Goal: Task Accomplishment & Management: Manage account settings

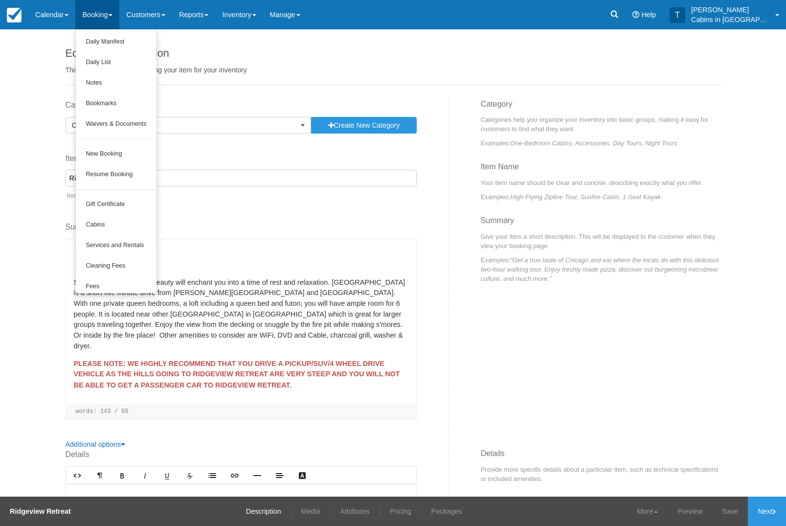
scroll to position [485, 0]
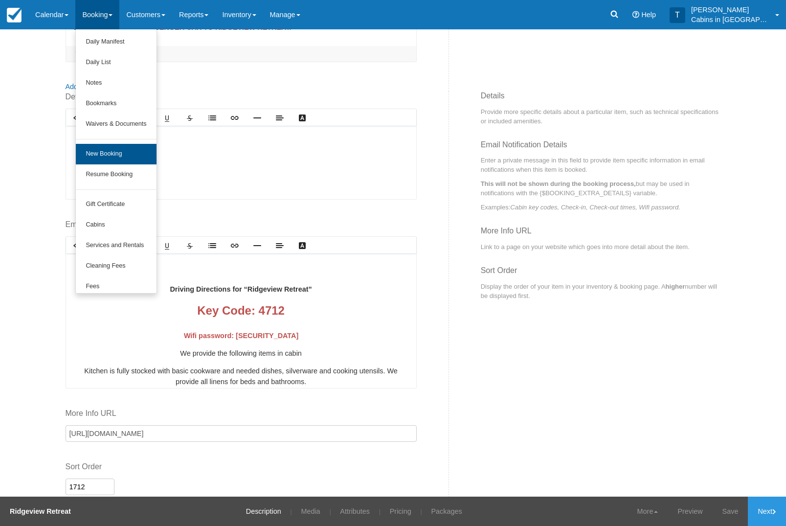
click at [139, 158] on link "New Booking" at bounding box center [116, 154] width 80 height 21
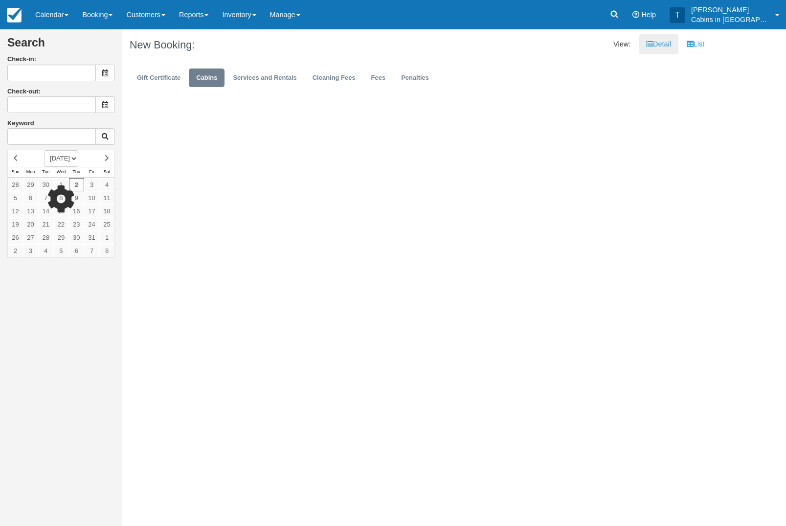
type input "10/03/25"
type input "10/04/25"
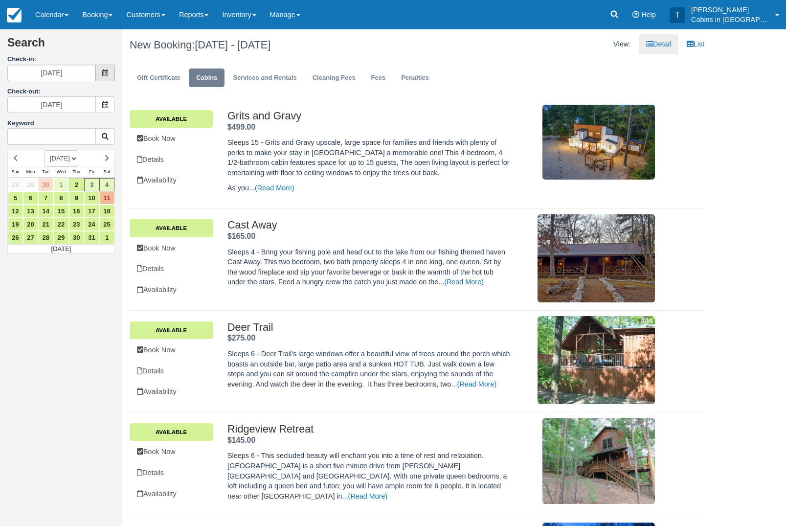
click at [110, 68] on span at bounding box center [105, 73] width 20 height 17
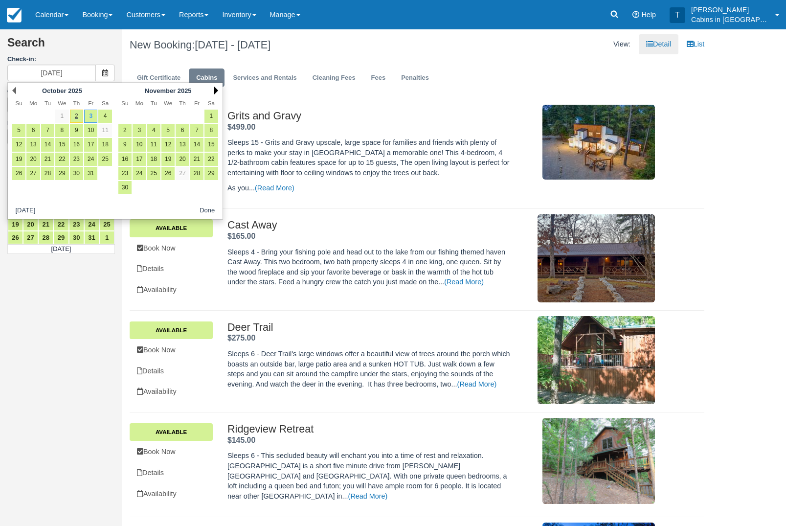
click at [218, 87] on link "Next" at bounding box center [216, 91] width 4 height 8
click at [201, 146] on link "19" at bounding box center [196, 144] width 13 height 13
type input "12/19/25"
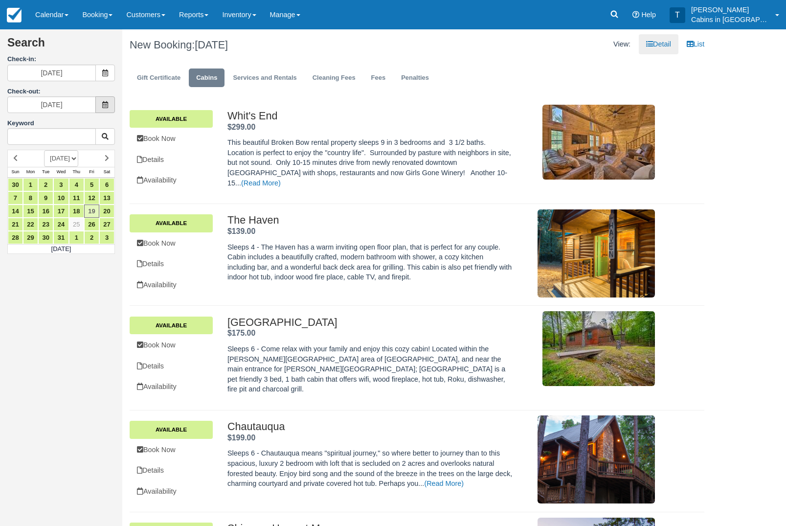
click at [109, 105] on span at bounding box center [105, 104] width 20 height 17
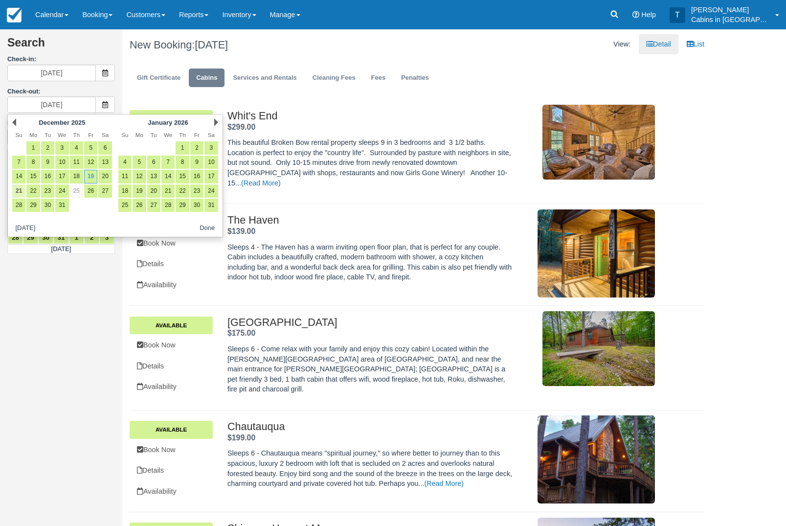
click at [15, 194] on link "21" at bounding box center [18, 190] width 13 height 13
type input "12/21/25"
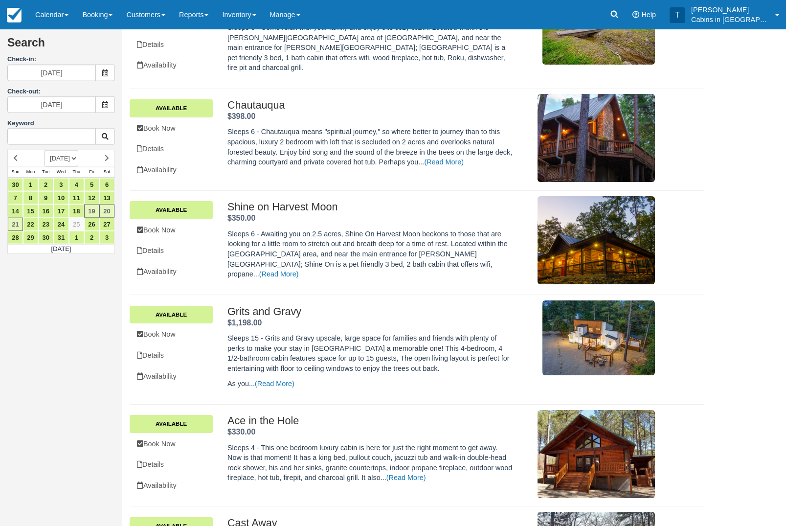
scroll to position [326, 0]
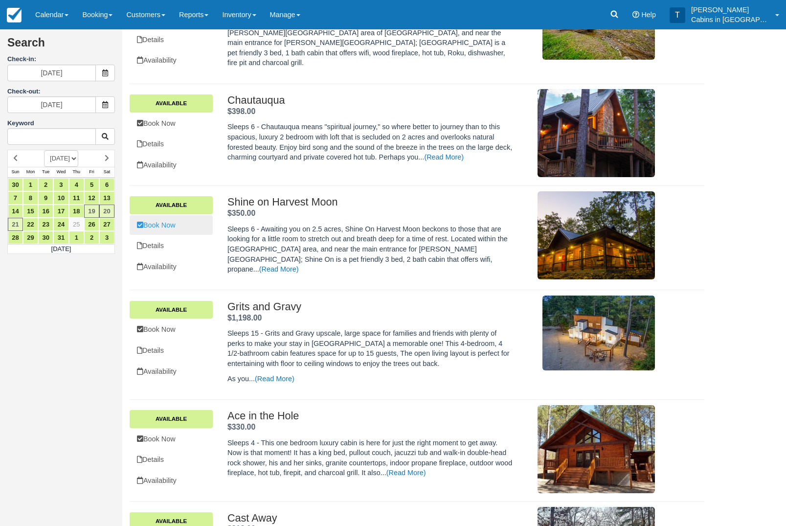
click at [153, 232] on link "Book Now" at bounding box center [171, 225] width 83 height 20
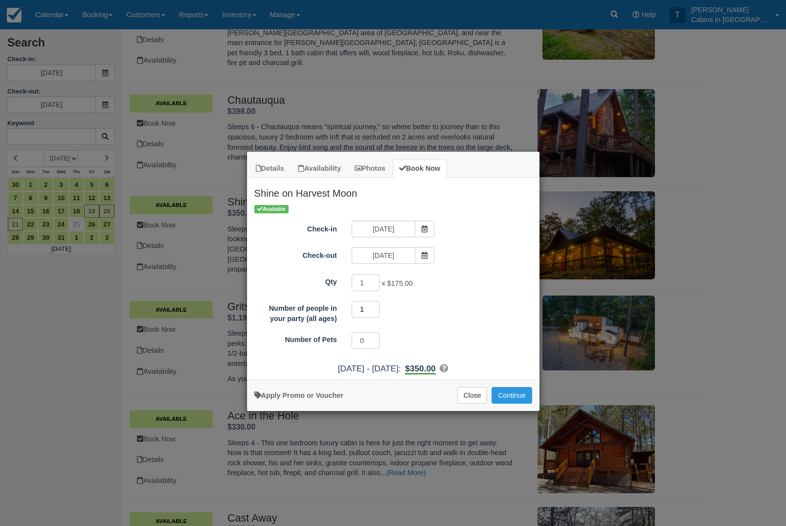
click at [372, 307] on input "1" at bounding box center [365, 309] width 28 height 17
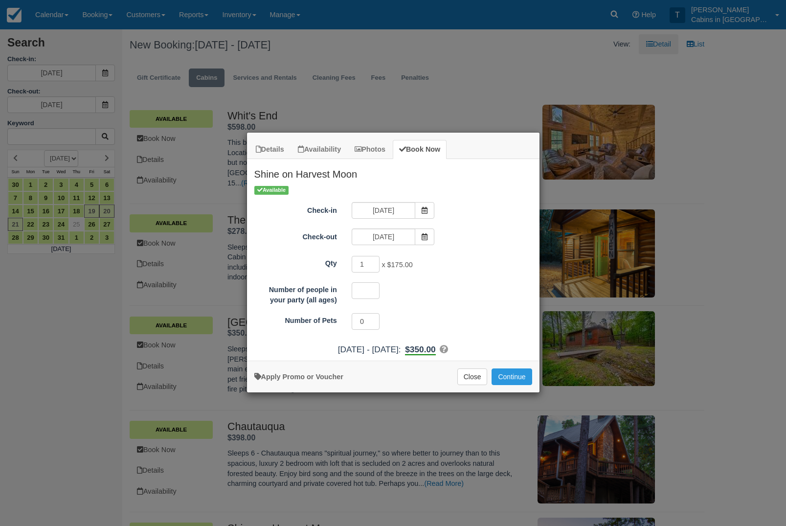
scroll to position [0, 0]
type input "6"
click at [523, 374] on button "Continue" at bounding box center [511, 376] width 40 height 17
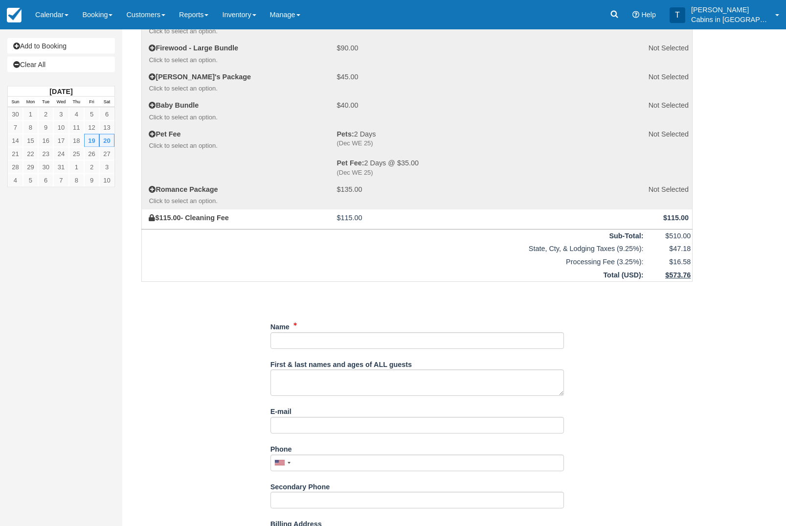
scroll to position [167, 0]
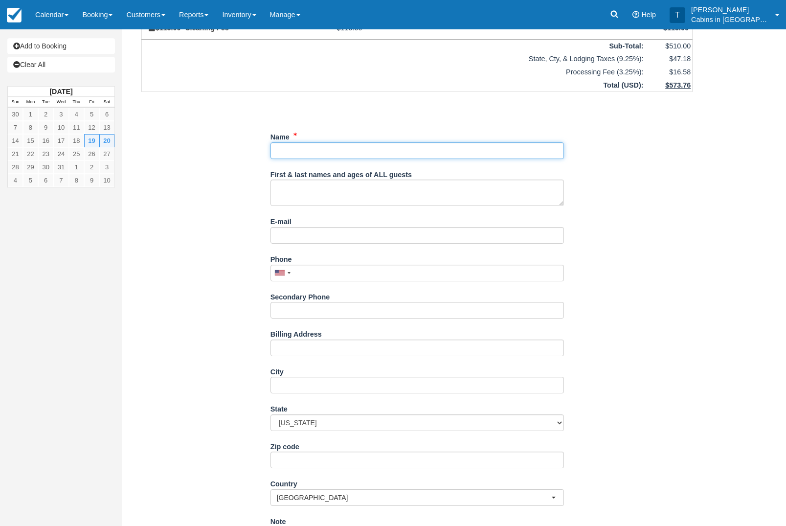
click at [442, 159] on input "Name" at bounding box center [416, 150] width 293 height 17
type input "[PERSON_NAME]"
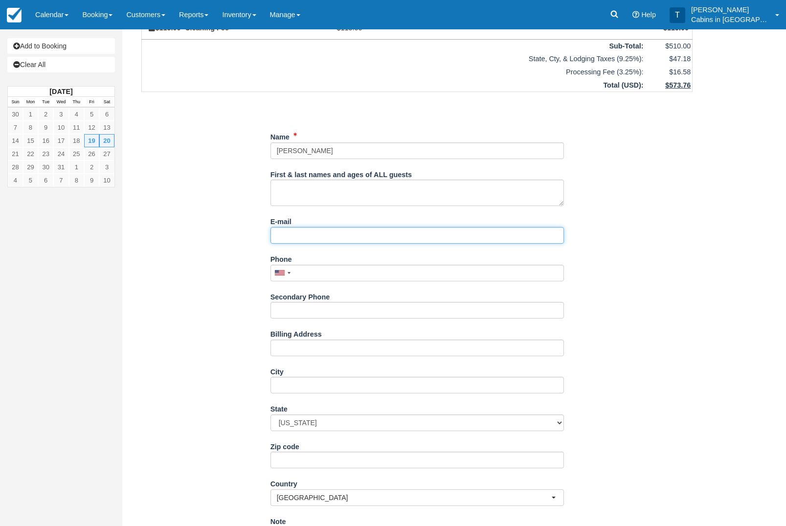
click at [331, 243] on input "E-mail" at bounding box center [416, 235] width 293 height 17
type input "[EMAIL_ADDRESS][DOMAIN_NAME]"
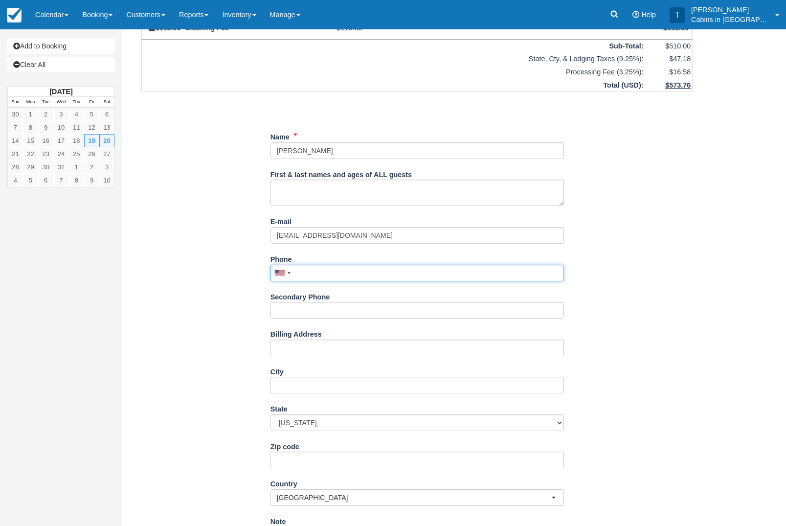
click at [395, 279] on input "Phone" at bounding box center [416, 272] width 293 height 17
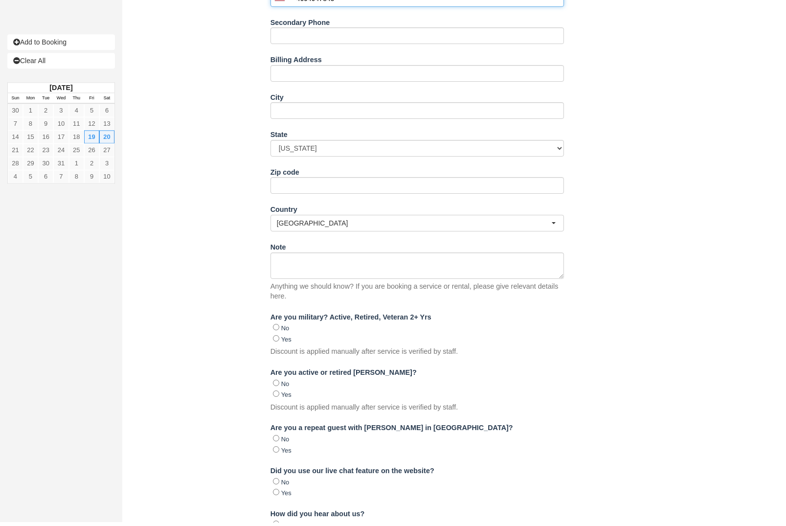
scroll to position [592, 0]
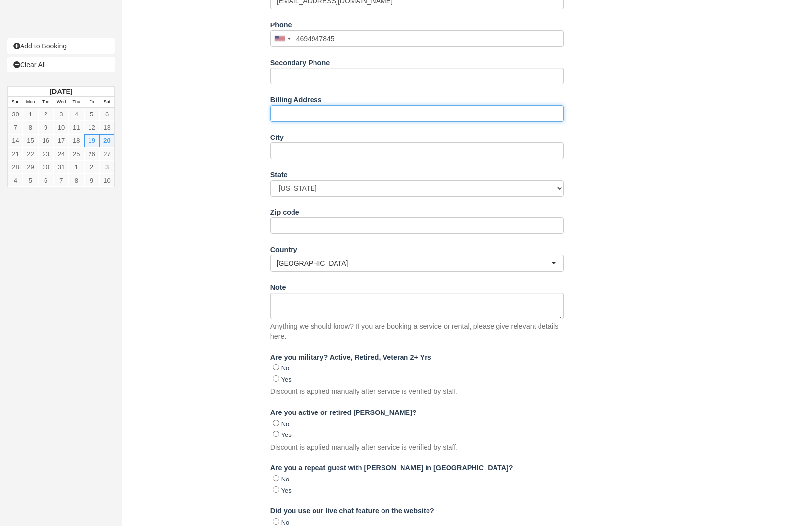
click at [360, 122] on input "Billing Address" at bounding box center [416, 113] width 293 height 17
type input "(469) 494-7845"
type input "[STREET_ADDRESS]"
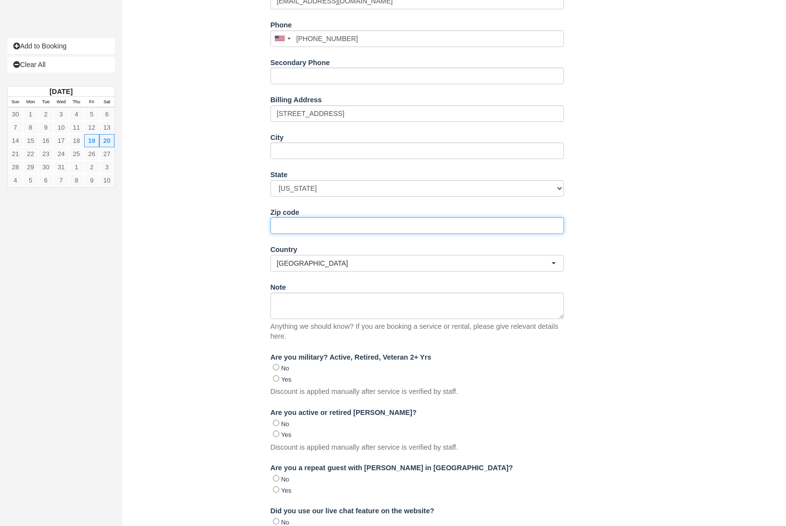
click at [347, 234] on input "Zip code" at bounding box center [416, 225] width 293 height 17
type input "75126"
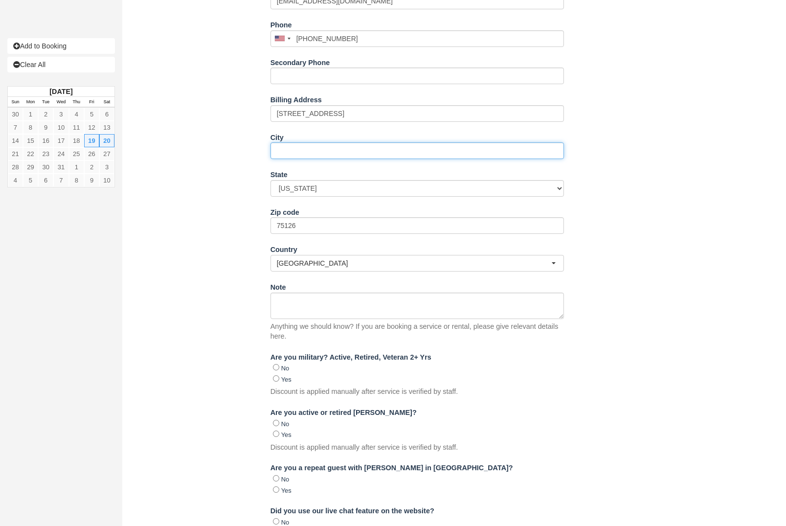
click at [367, 159] on input "City" at bounding box center [416, 150] width 293 height 17
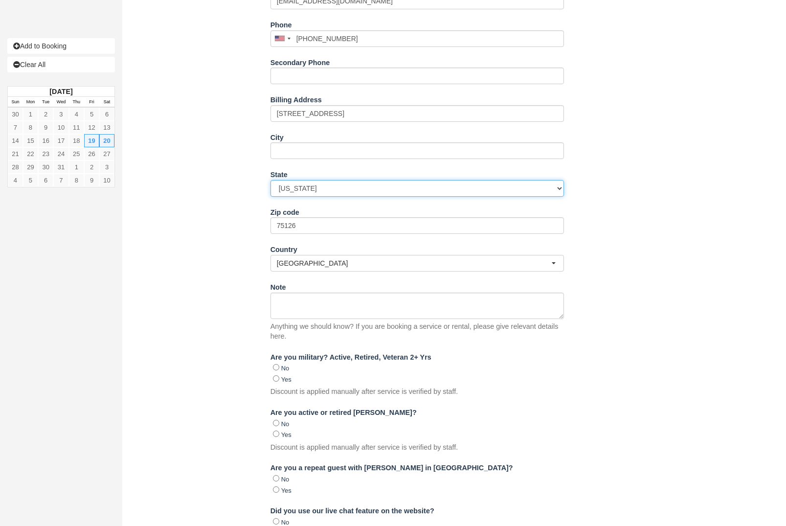
click at [458, 197] on select "Alabama Alaska Arizona Arkansas California Colorado Connecticut Delaware Florid…" at bounding box center [416, 188] width 293 height 17
select select "TX"
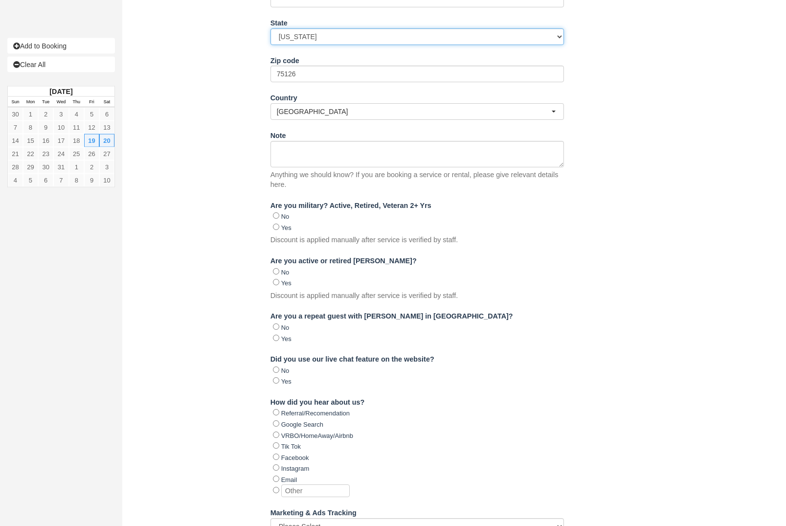
scroll to position [743, 0]
click at [278, 286] on input "Yes" at bounding box center [276, 282] width 6 height 6
radio input "true"
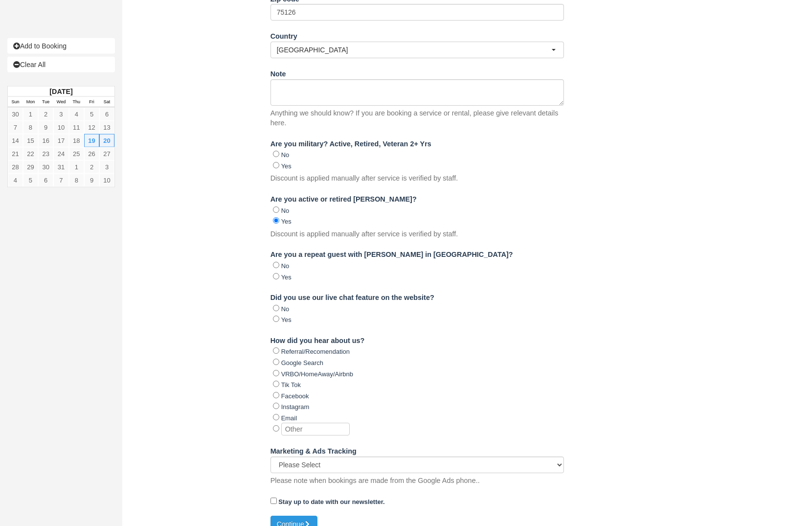
scroll to position [805, 0]
click at [296, 525] on button "Continue" at bounding box center [293, 523] width 47 height 17
type input "+14694947845"
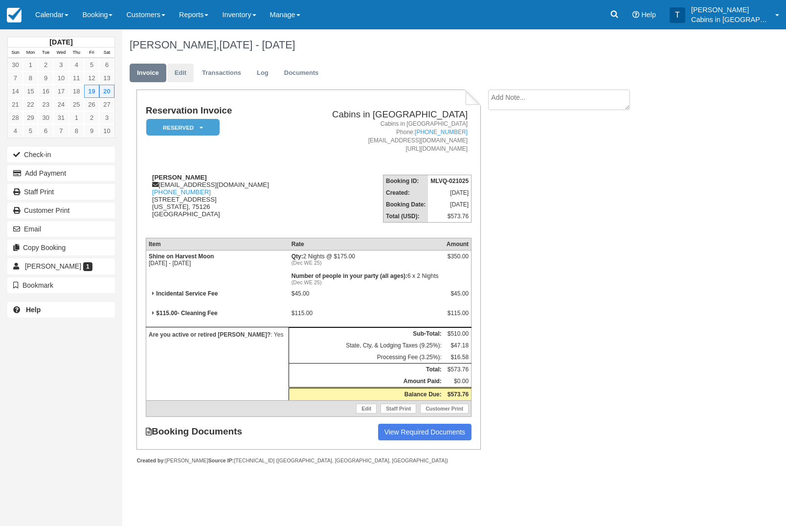
click at [186, 78] on link "Edit" at bounding box center [180, 73] width 26 height 19
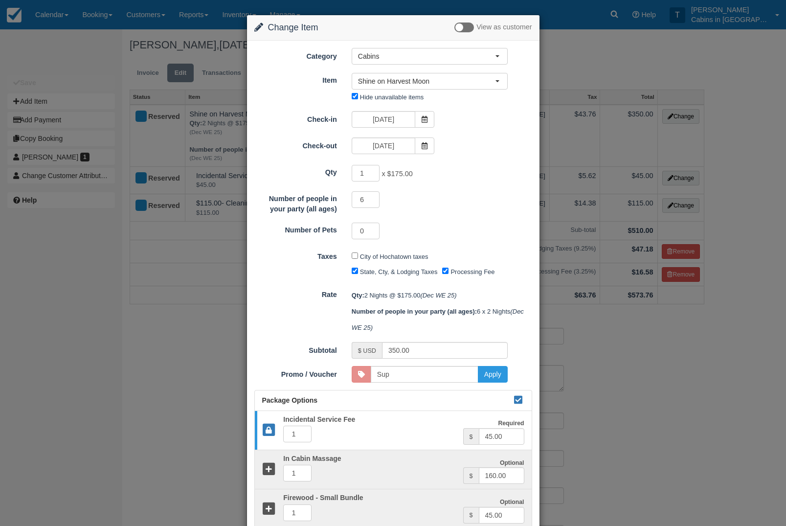
select select "1"
type input "superheroperks"
click at [493, 382] on button "Apply" at bounding box center [493, 374] width 30 height 17
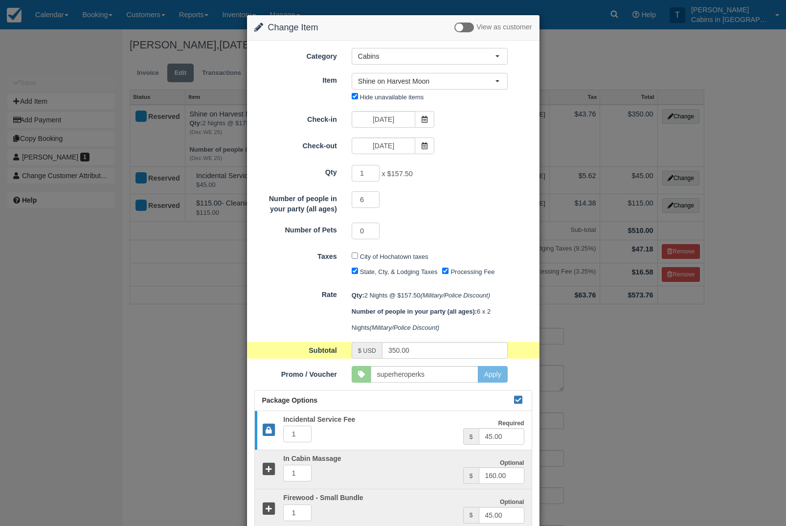
type input "315.00"
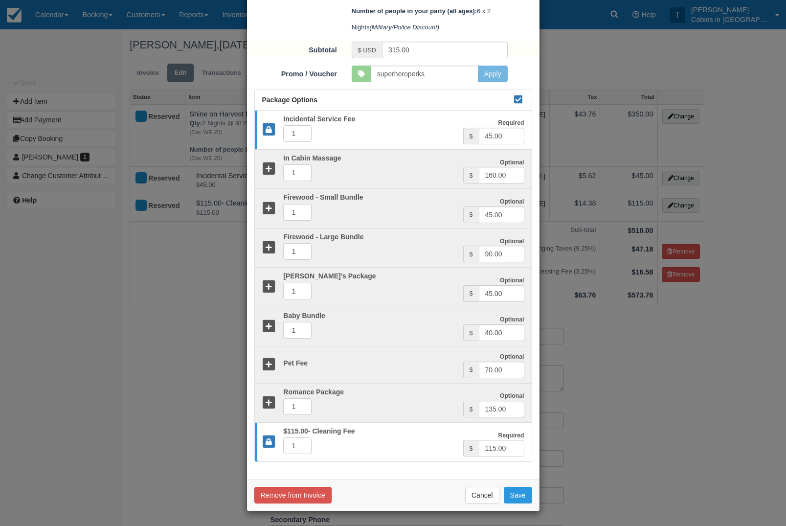
scroll to position [325, 0]
click at [522, 492] on button "Save" at bounding box center [518, 494] width 28 height 17
checkbox input "false"
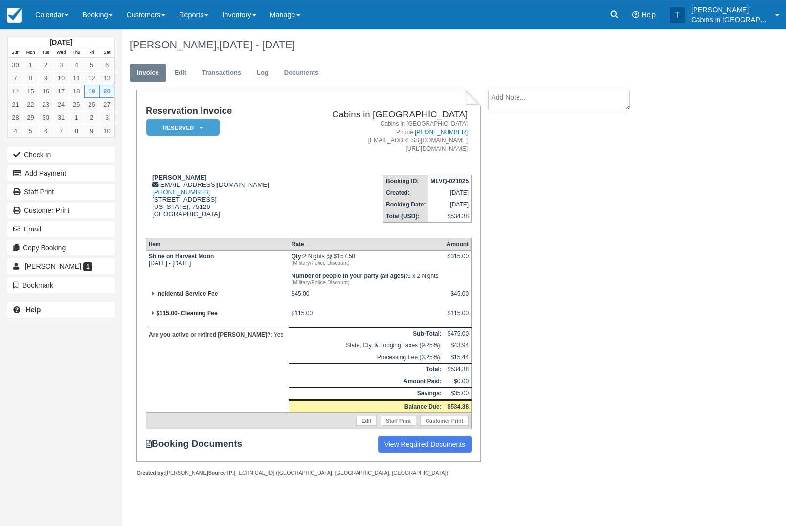
scroll to position [8, 0]
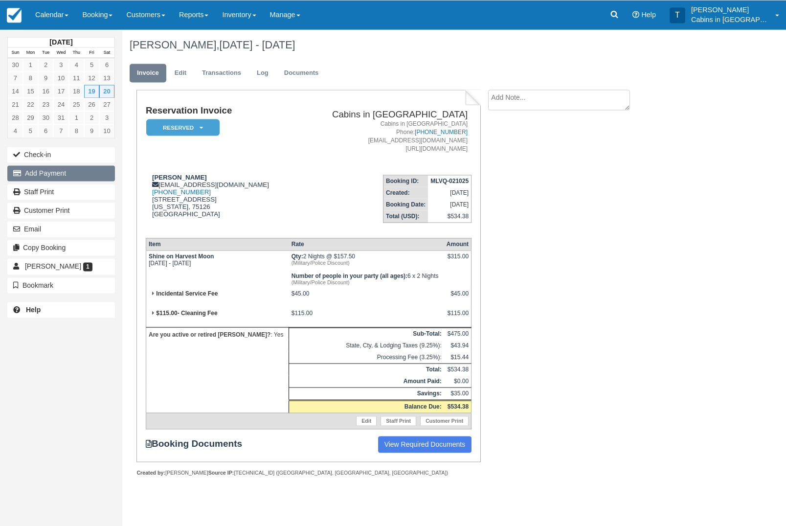
click at [76, 175] on button "Add Payment" at bounding box center [61, 173] width 108 height 16
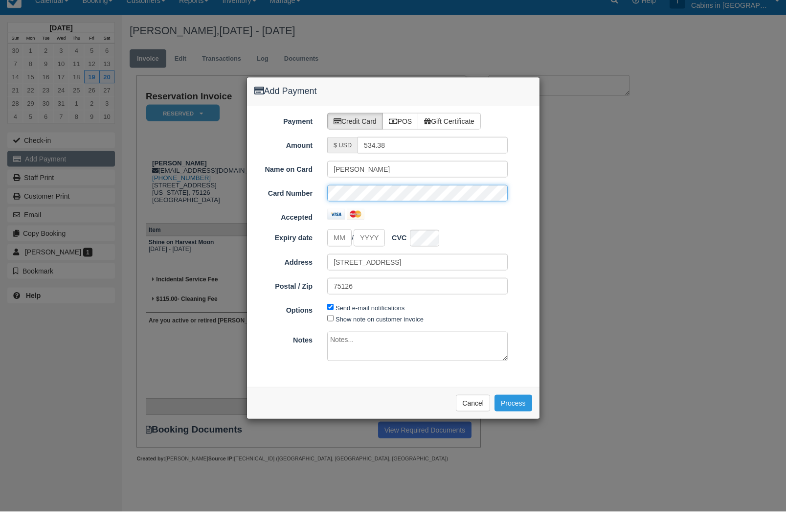
scroll to position [0, 0]
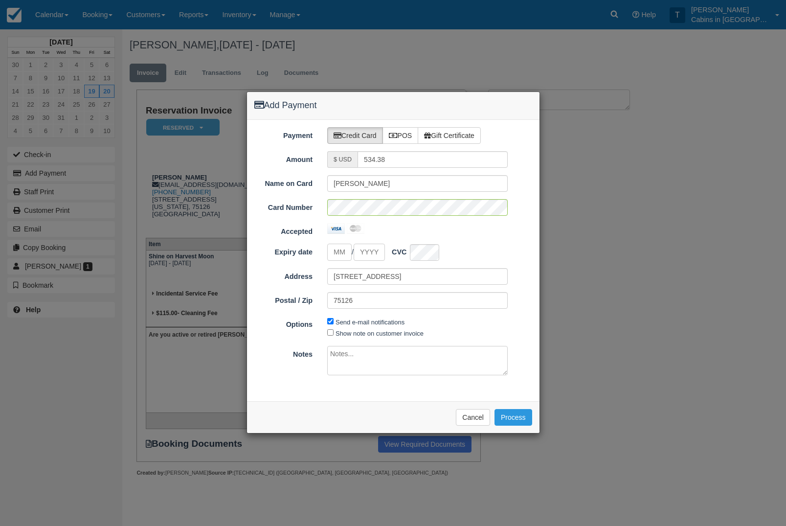
click at [340, 252] on input "tel" at bounding box center [339, 251] width 24 height 17
type input "11"
type input "2027"
click at [403, 165] on input "534.38" at bounding box center [432, 159] width 150 height 17
type input "5"
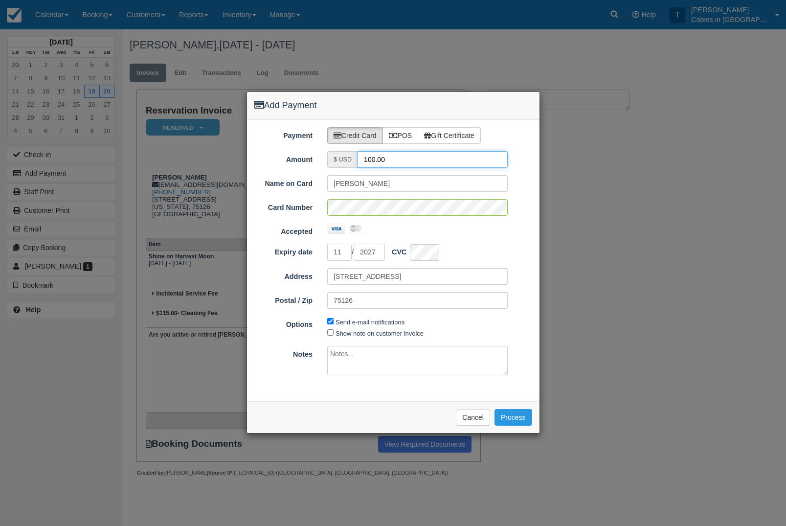
type input "100.00"
click at [536, 308] on div "Postal / Zip 75126" at bounding box center [393, 300] width 292 height 17
click at [520, 418] on button "Process" at bounding box center [513, 417] width 38 height 17
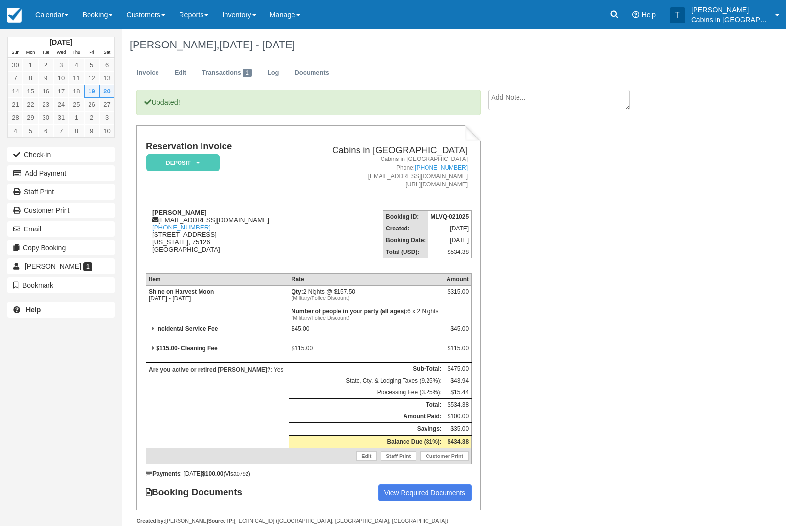
click at [206, 164] on em "Deposit" at bounding box center [182, 162] width 73 height 17
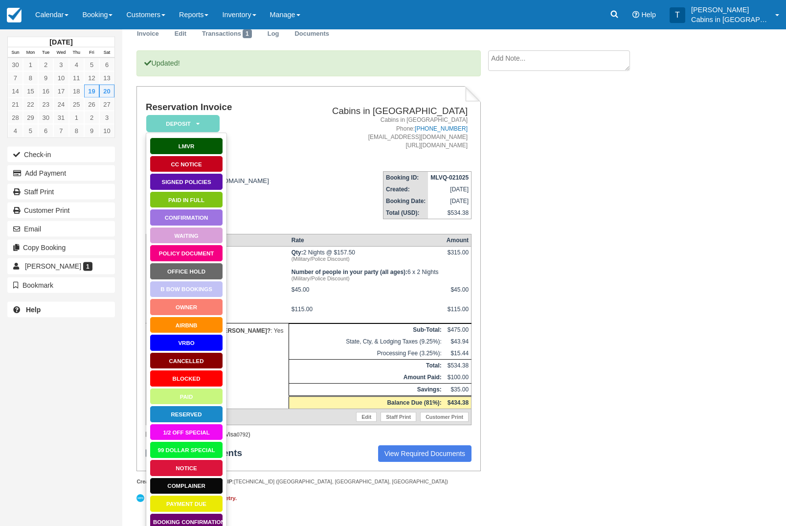
scroll to position [39, 0]
click at [194, 525] on link "Booking Confirmation" at bounding box center [186, 521] width 73 height 17
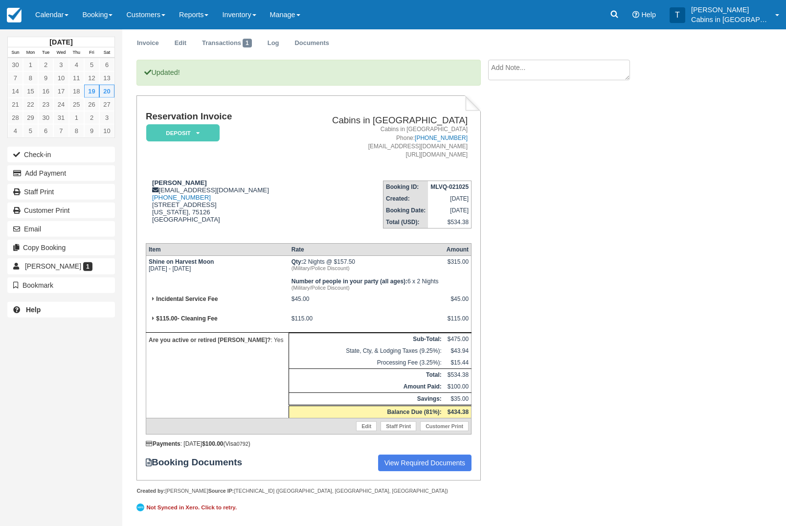
scroll to position [77, 0]
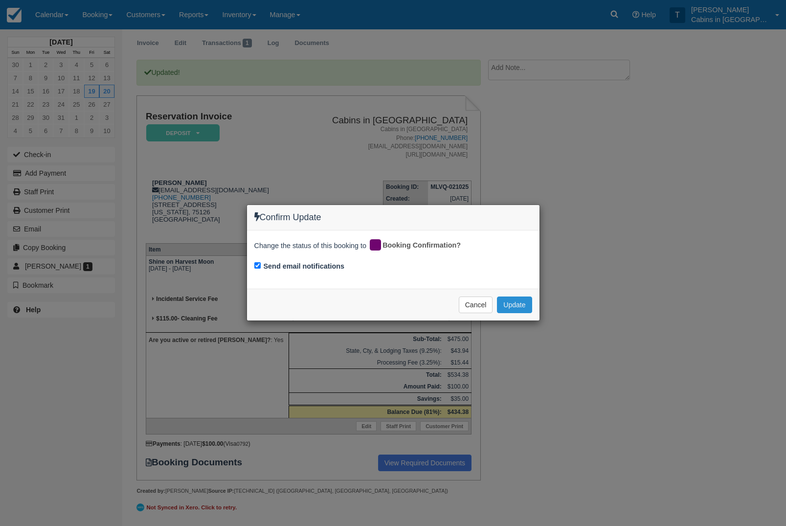
click at [523, 302] on button "Update" at bounding box center [514, 304] width 35 height 17
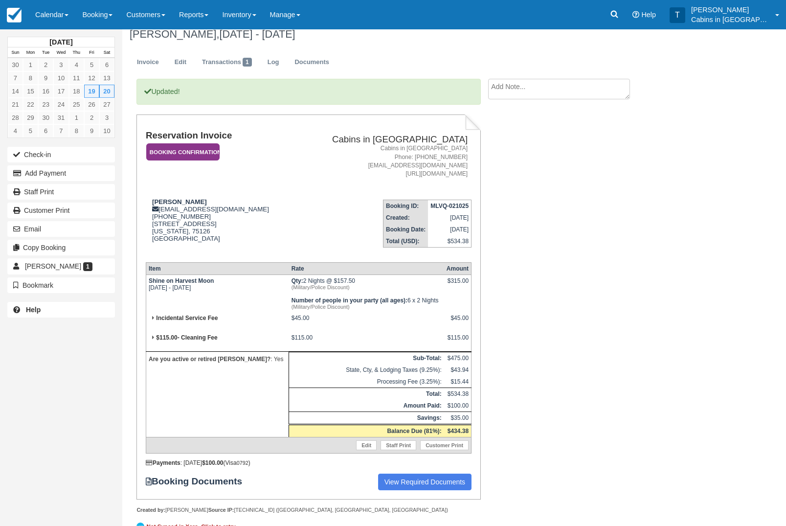
scroll to position [0, 0]
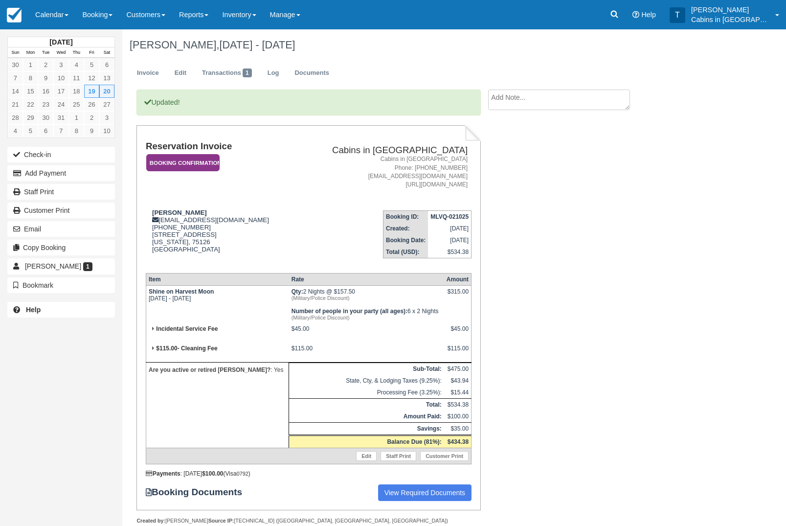
click at [206, 166] on em "Booking Confirmation" at bounding box center [182, 162] width 73 height 17
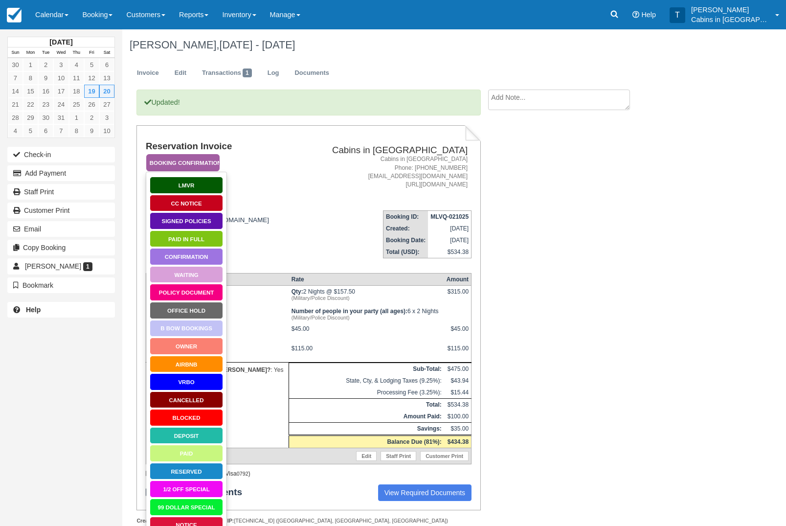
click at [198, 292] on link "Policy Document" at bounding box center [186, 292] width 73 height 17
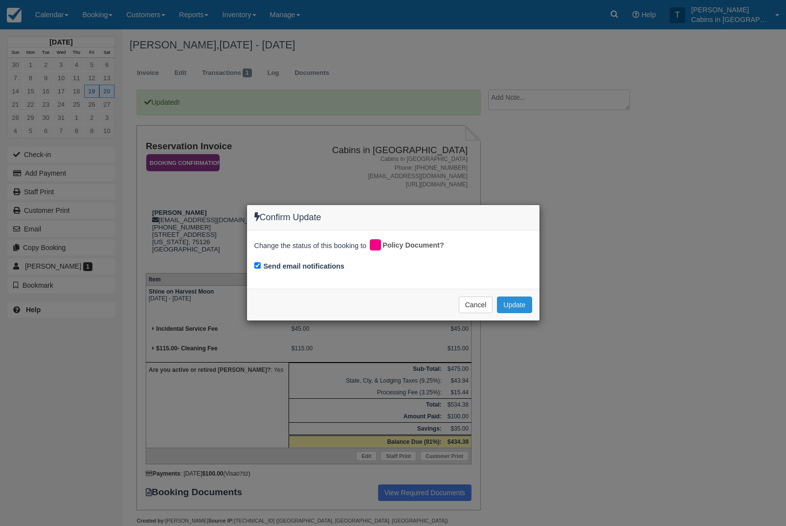
click at [522, 301] on button "Update" at bounding box center [514, 304] width 35 height 17
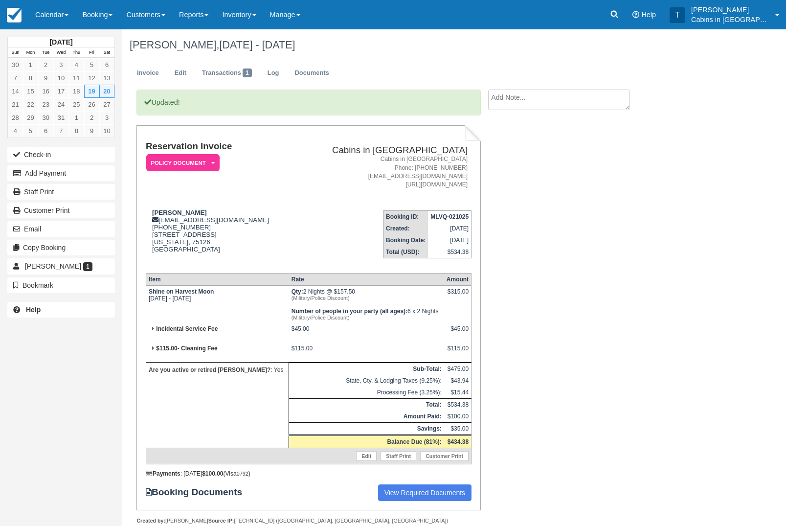
click at [568, 103] on textarea at bounding box center [559, 99] width 142 height 21
type textarea "Guest sent photo of badge for discount. TG"
click at [521, 155] on button "Create" at bounding box center [510, 155] width 44 height 17
click at [109, 18] on link "Booking" at bounding box center [97, 14] width 44 height 29
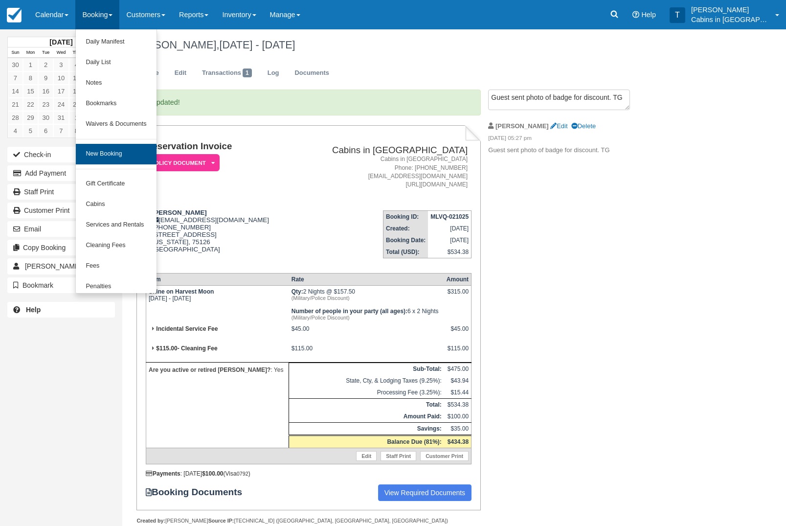
click at [138, 162] on link "New Booking" at bounding box center [116, 154] width 80 height 21
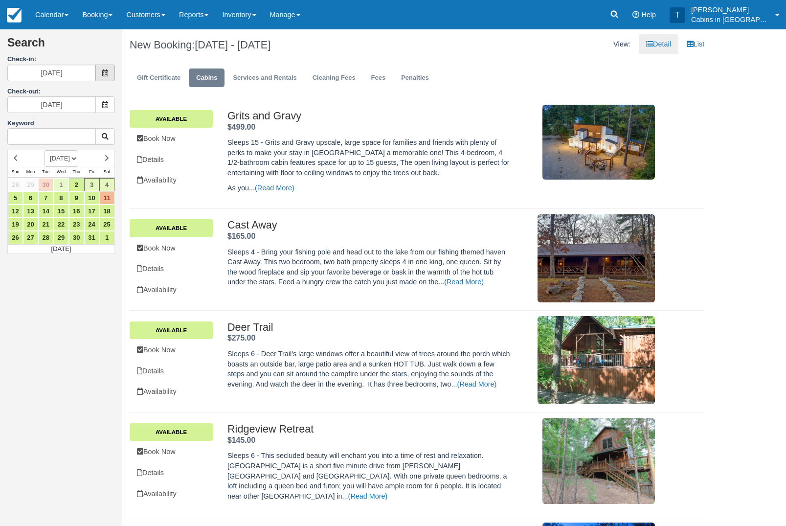
click at [109, 78] on span at bounding box center [105, 73] width 20 height 17
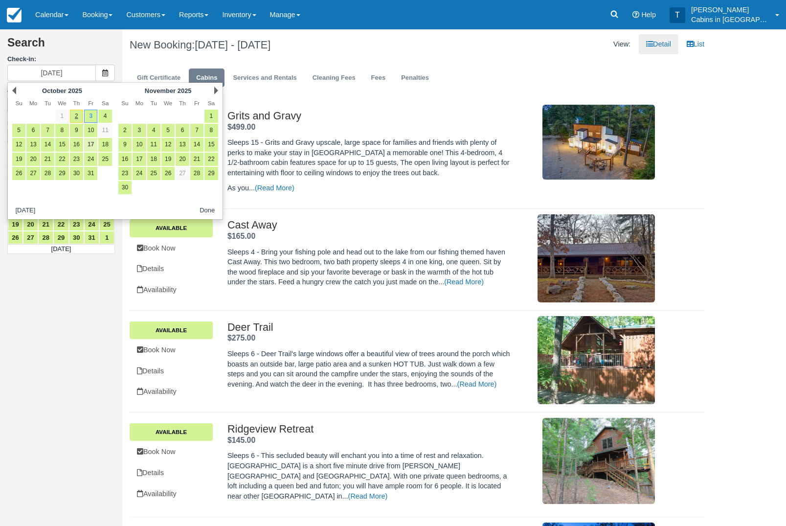
click at [92, 147] on link "17" at bounding box center [90, 144] width 13 height 13
type input "[DATE]"
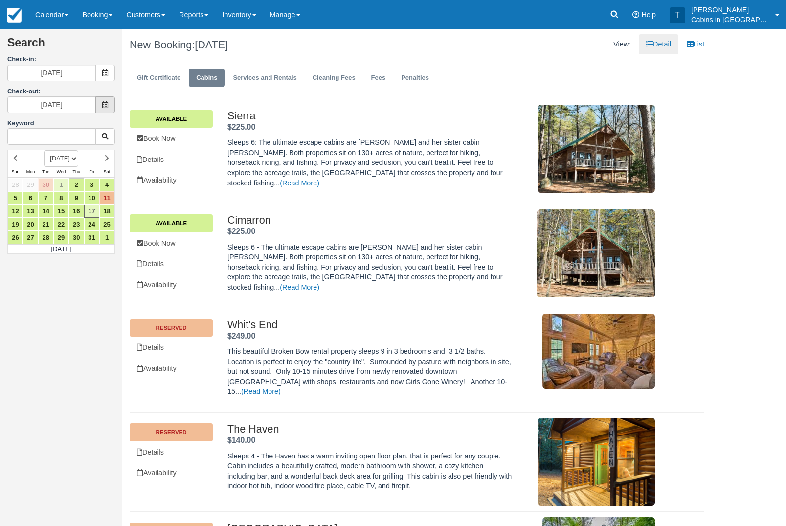
click at [109, 109] on span at bounding box center [105, 104] width 20 height 17
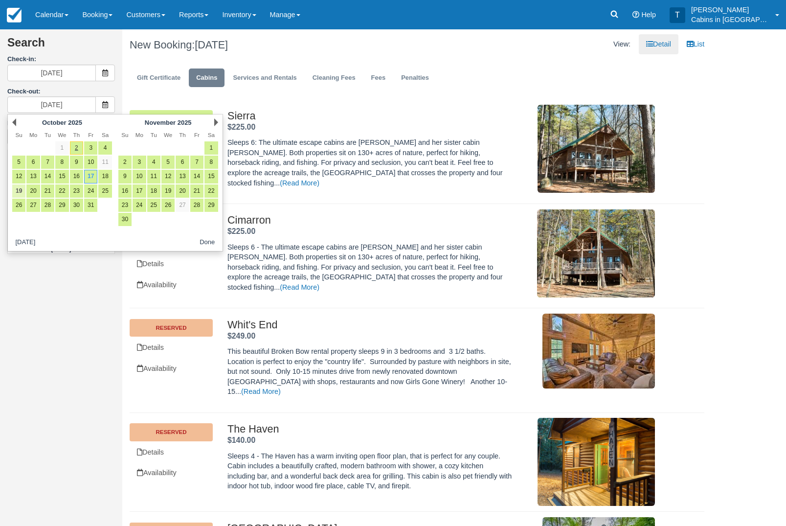
click at [22, 195] on link "19" at bounding box center [18, 190] width 13 height 13
type input "10/19/25"
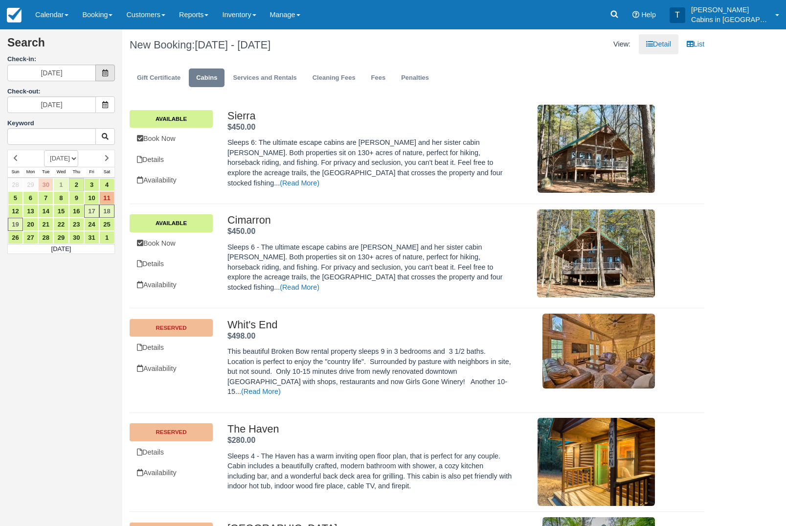
click at [105, 67] on span at bounding box center [105, 73] width 20 height 17
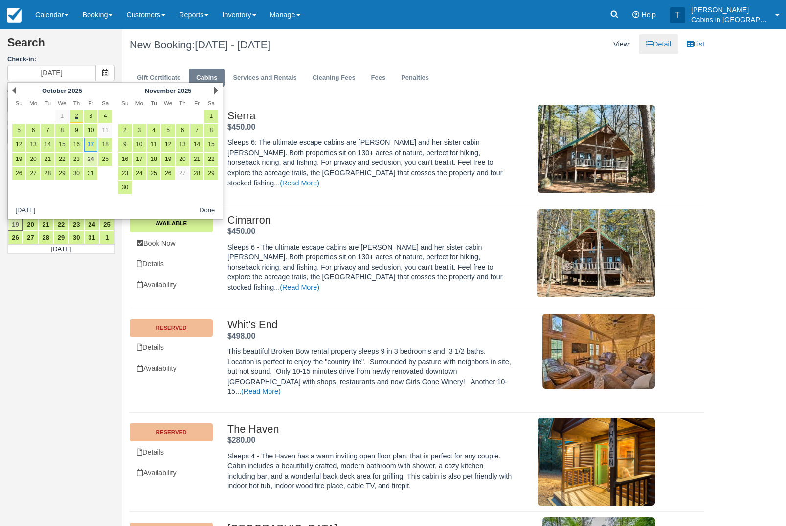
click at [89, 159] on link "24" at bounding box center [90, 159] width 13 height 13
type input "10/24/25"
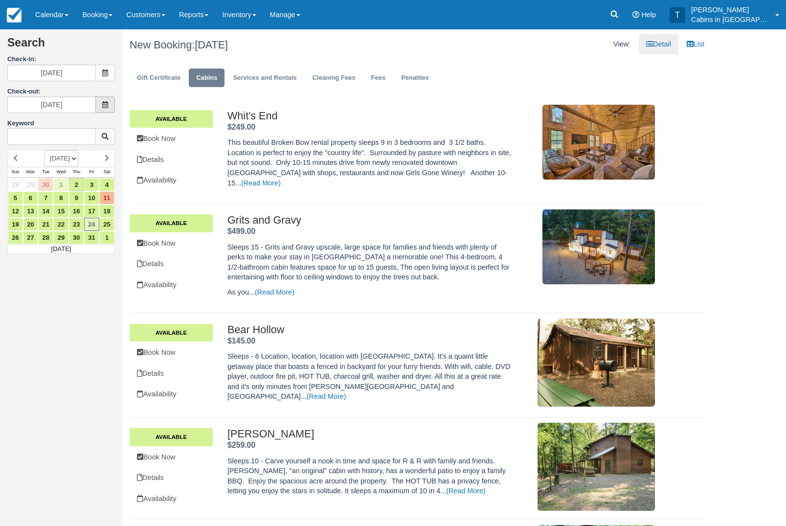
click at [107, 104] on icon at bounding box center [105, 104] width 7 height 7
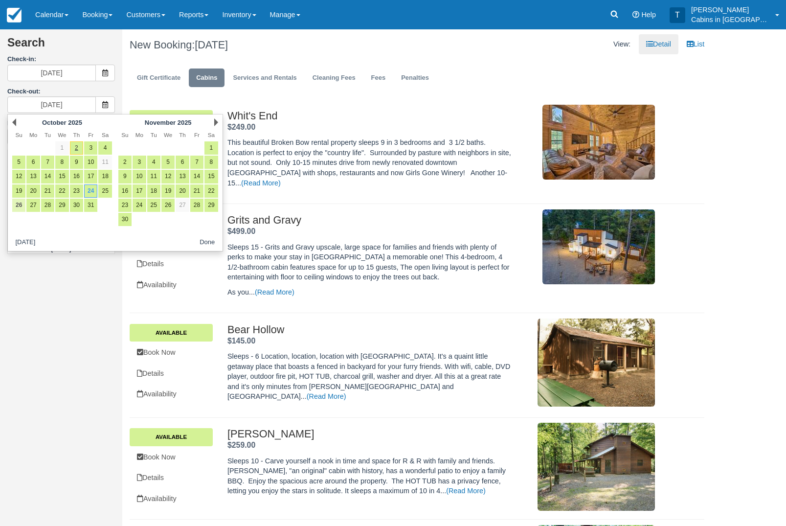
click at [20, 205] on link "26" at bounding box center [18, 204] width 13 height 13
type input "10/26/25"
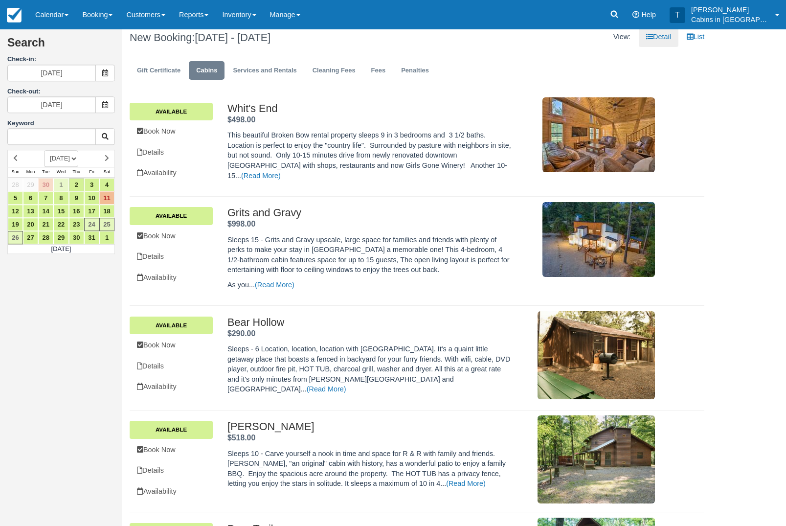
scroll to position [5, 0]
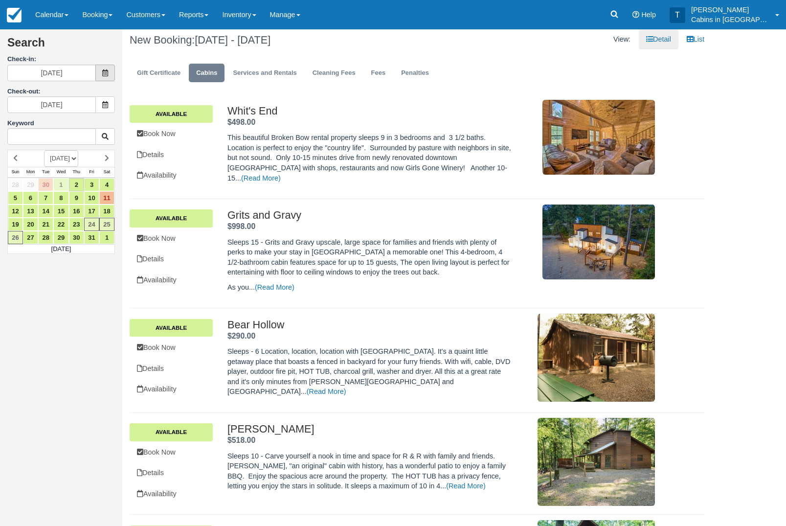
click at [106, 71] on icon at bounding box center [105, 72] width 7 height 7
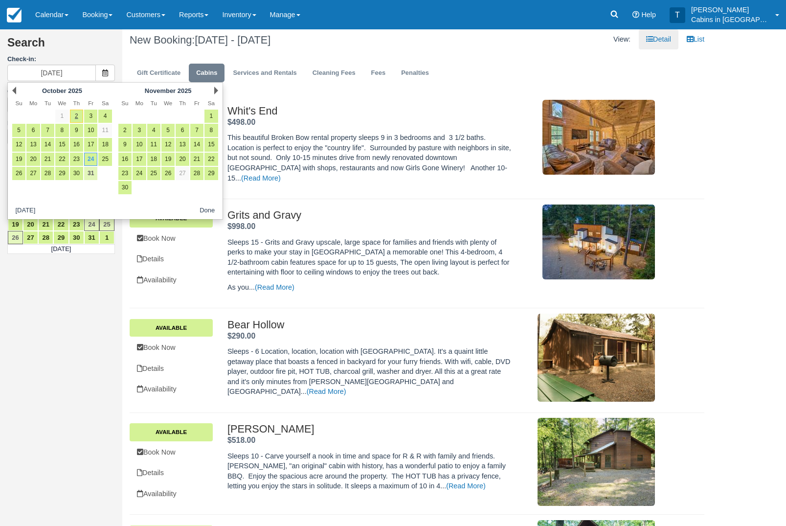
click at [92, 176] on link "31" at bounding box center [90, 173] width 13 height 13
type input "10/31/25"
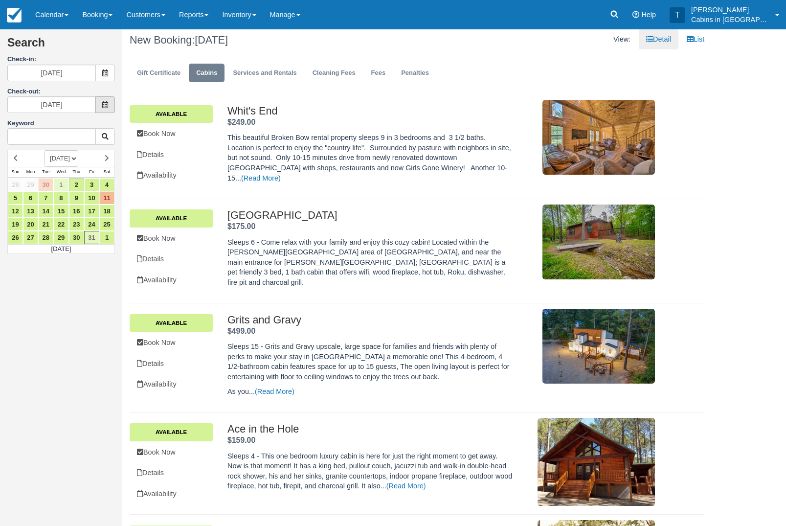
click at [110, 108] on span at bounding box center [105, 104] width 20 height 17
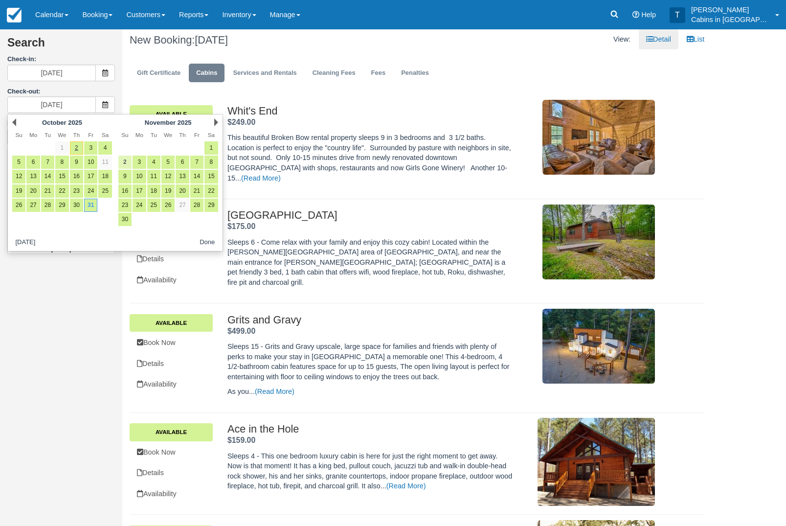
click at [124, 159] on link "2" at bounding box center [124, 161] width 13 height 13
type input "[DATE]"
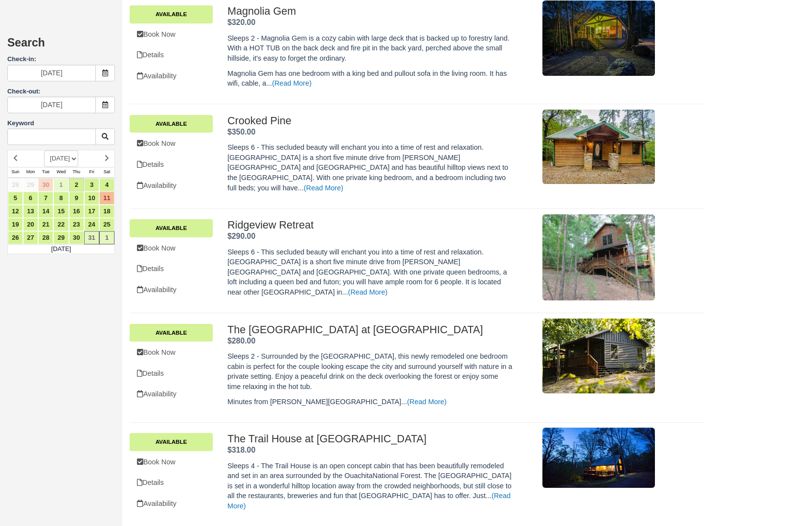
scroll to position [1092, 0]
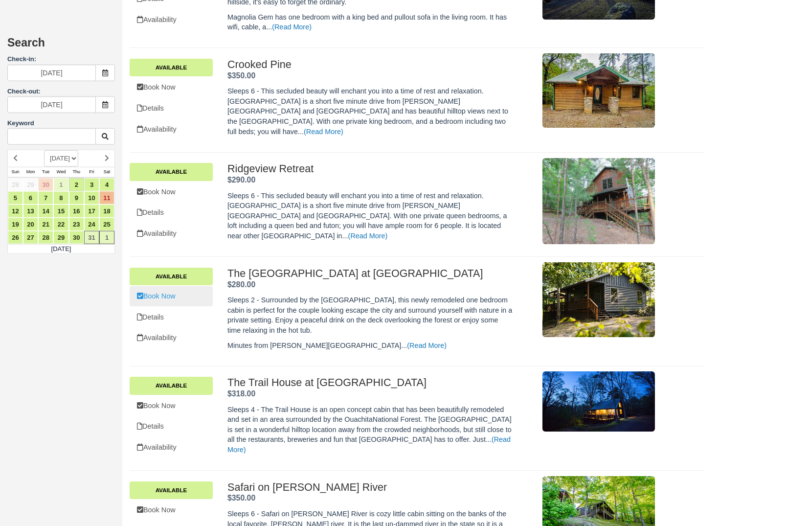
click at [175, 306] on link "Book Now" at bounding box center [171, 296] width 83 height 20
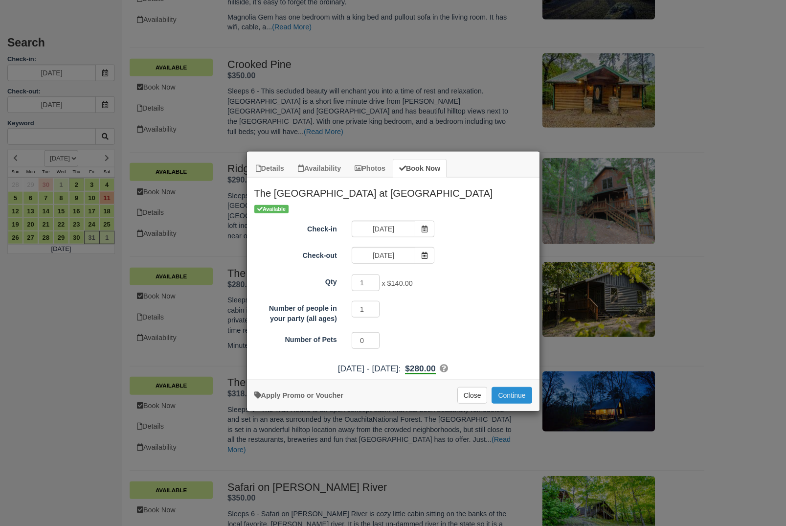
click at [522, 396] on button "Continue" at bounding box center [511, 395] width 40 height 17
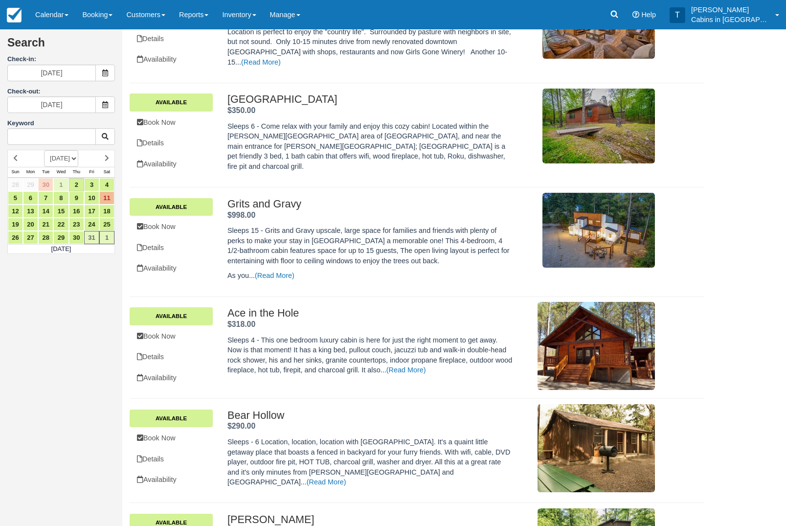
scroll to position [126, 0]
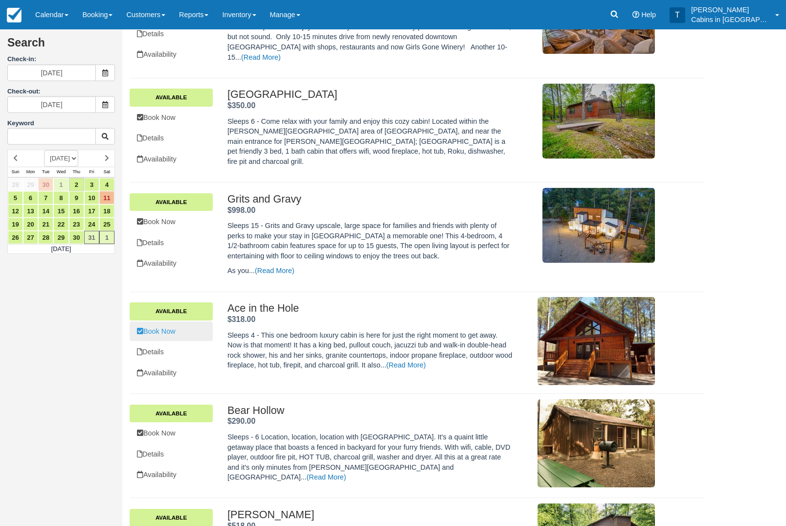
click at [187, 334] on link "Book Now" at bounding box center [171, 331] width 83 height 20
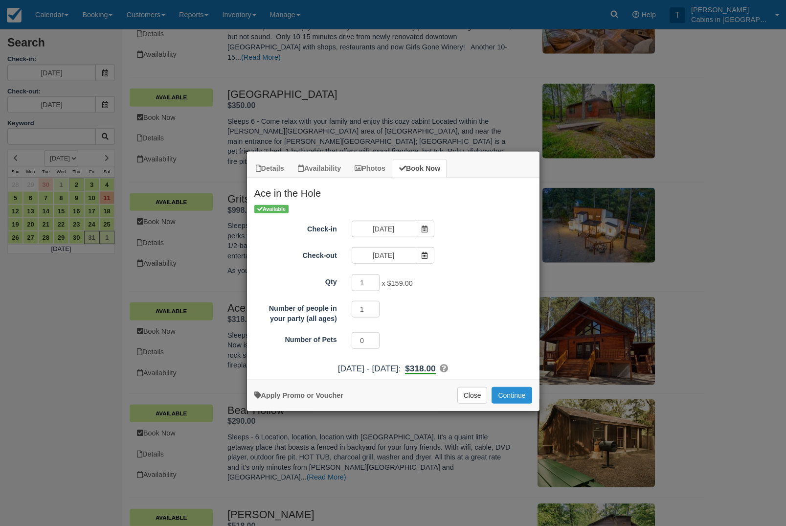
click at [519, 396] on button "Continue" at bounding box center [511, 395] width 40 height 17
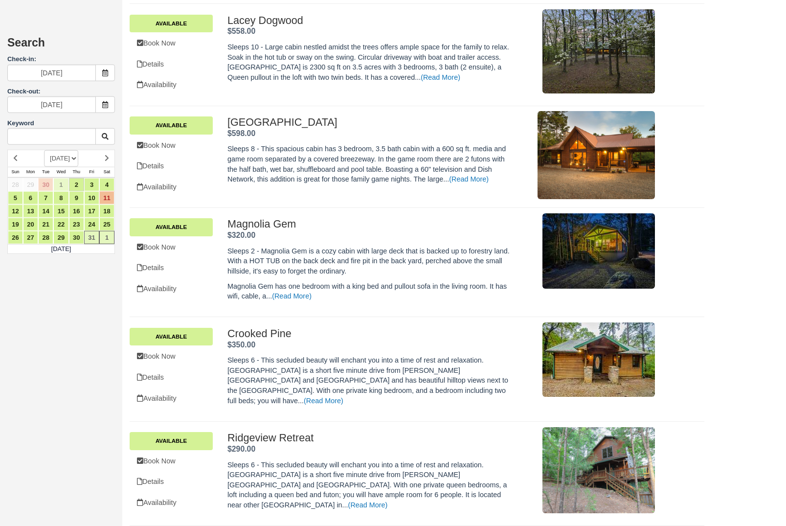
scroll to position [824, 0]
click at [188, 257] on link "Book Now" at bounding box center [171, 247] width 83 height 20
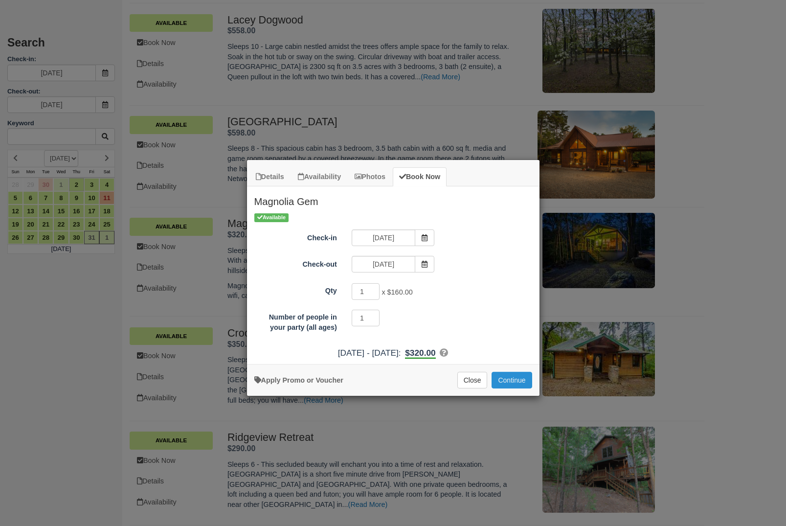
click at [516, 388] on button "Continue" at bounding box center [511, 380] width 40 height 17
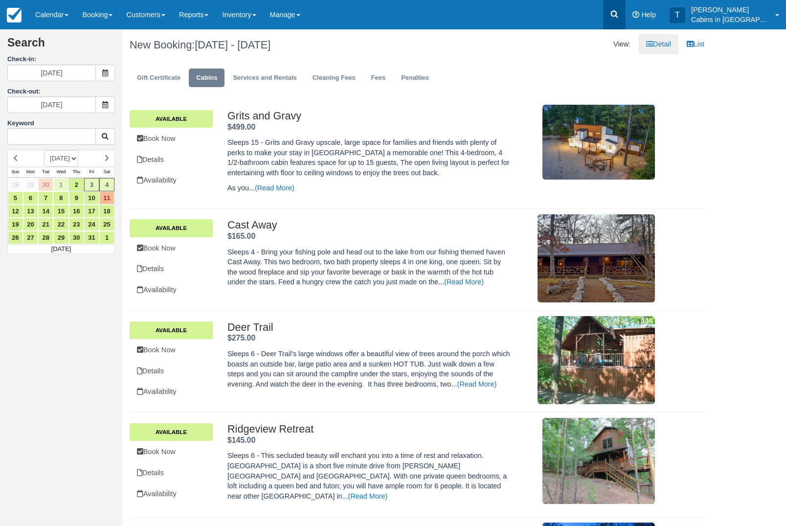
click at [625, 7] on link at bounding box center [614, 14] width 22 height 29
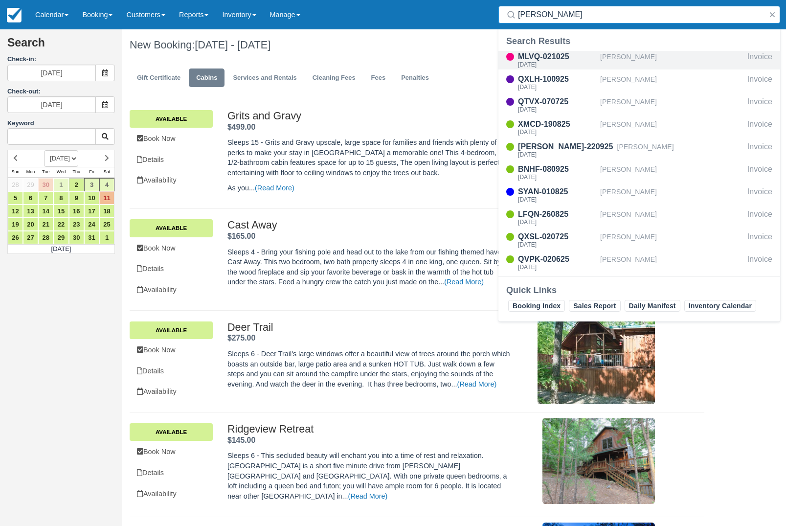
type input "Joshua"
click at [666, 56] on div "[PERSON_NAME]" at bounding box center [671, 60] width 143 height 19
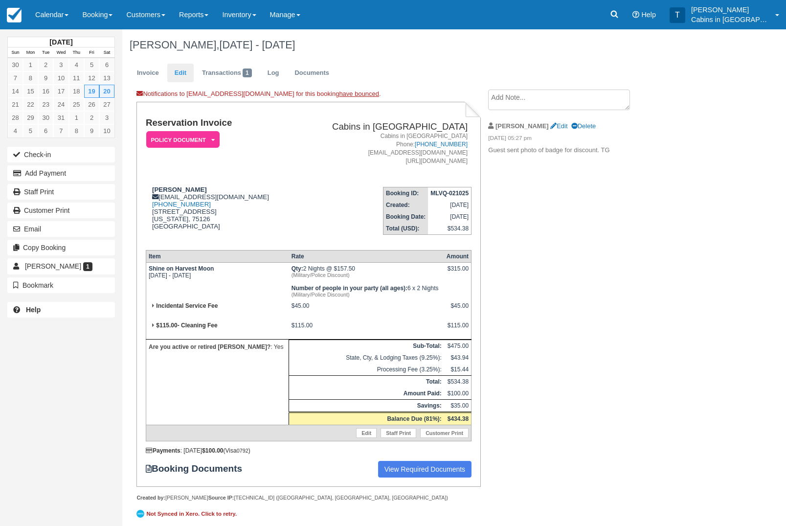
click at [181, 73] on link "Edit" at bounding box center [180, 73] width 26 height 19
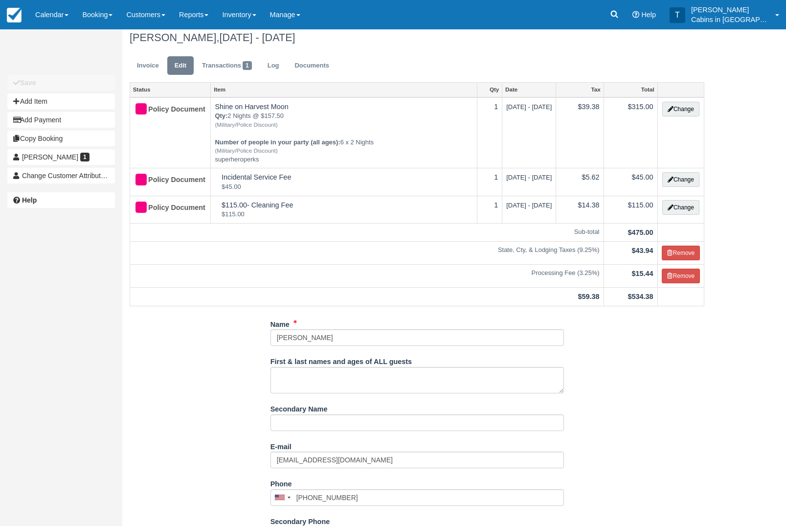
scroll to position [157, 0]
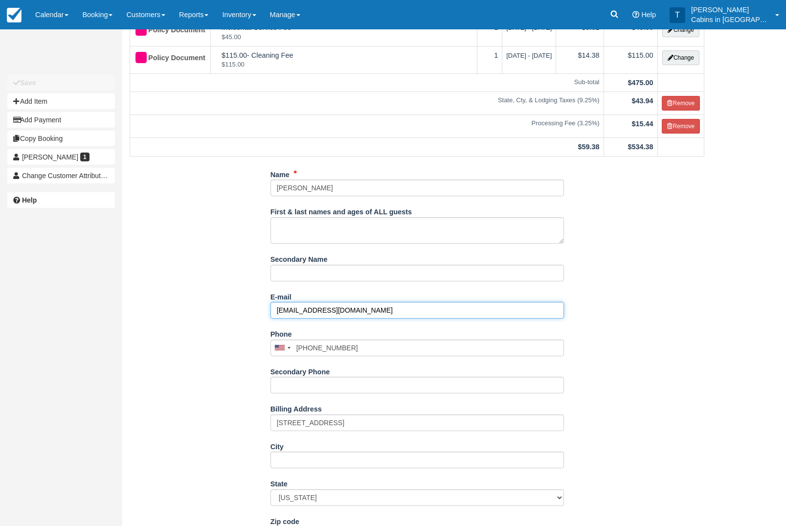
click at [326, 318] on input "joshuavalentine0098@gmail.com" at bounding box center [416, 310] width 293 height 17
type input "[EMAIL_ADDRESS][DOMAIN_NAME]"
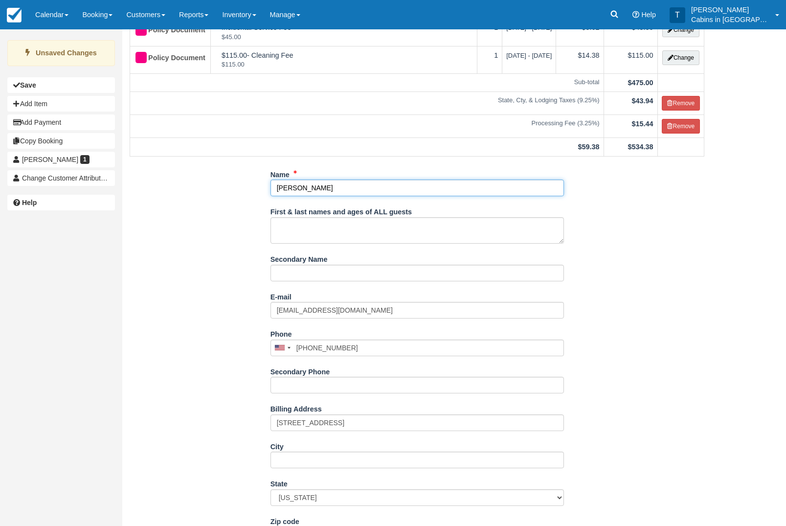
click at [362, 196] on input "[PERSON_NAME]" at bounding box center [416, 187] width 293 height 17
type input "[PERSON_NAME]"
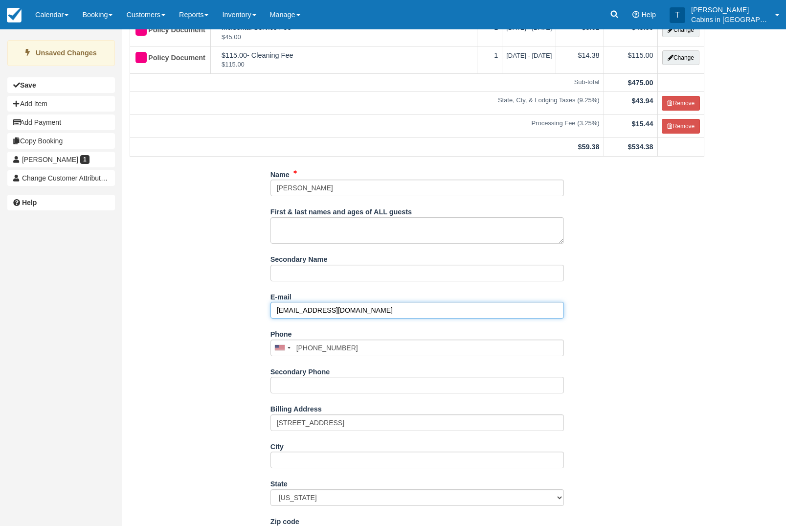
click at [388, 316] on input "[EMAIL_ADDRESS][DOMAIN_NAME]" at bounding box center [416, 310] width 293 height 17
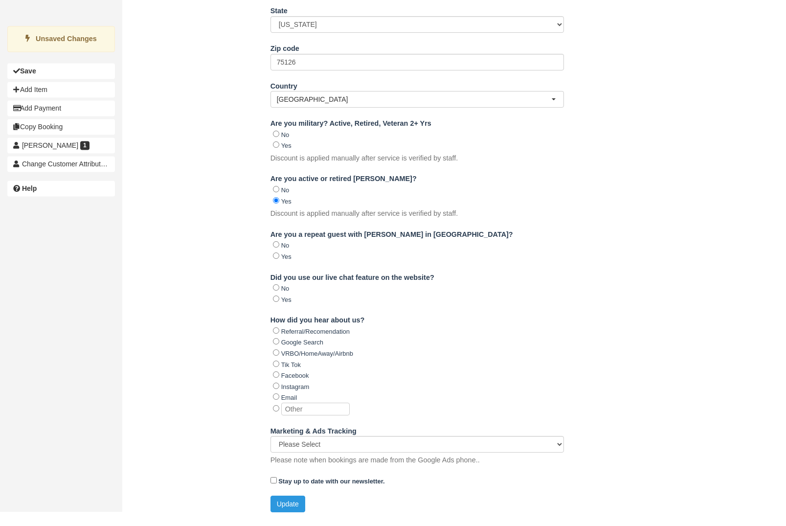
scroll to position [642, 0]
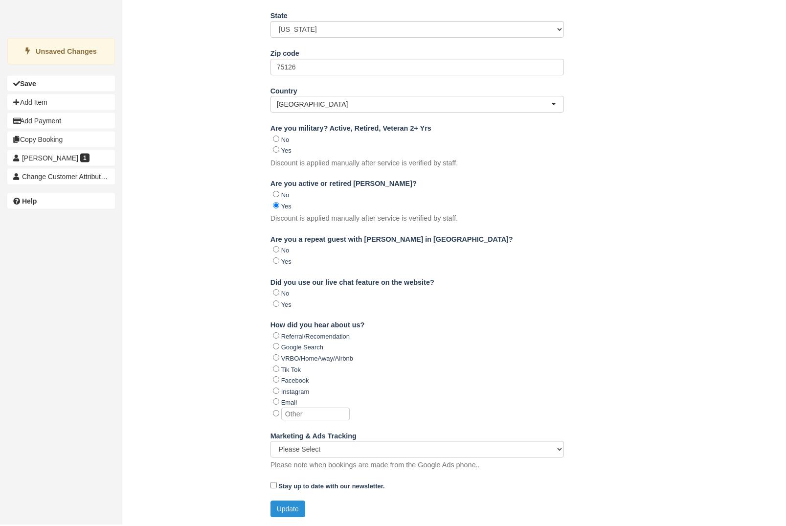
click at [285, 505] on button "Update" at bounding box center [287, 510] width 35 height 17
type input "+14694947845"
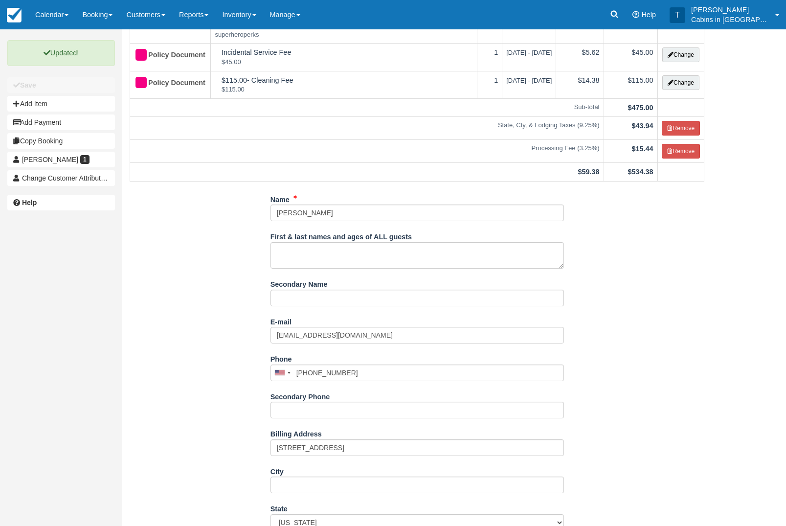
scroll to position [0, 0]
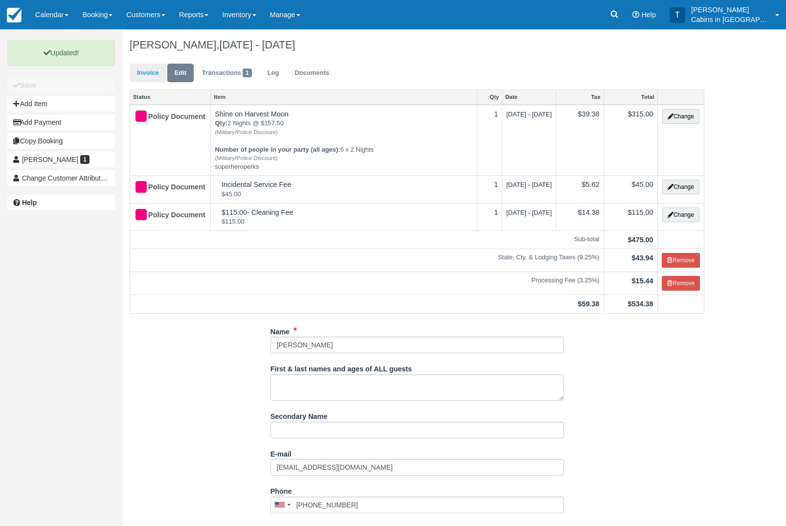
click at [156, 69] on link "Invoice" at bounding box center [148, 73] width 37 height 19
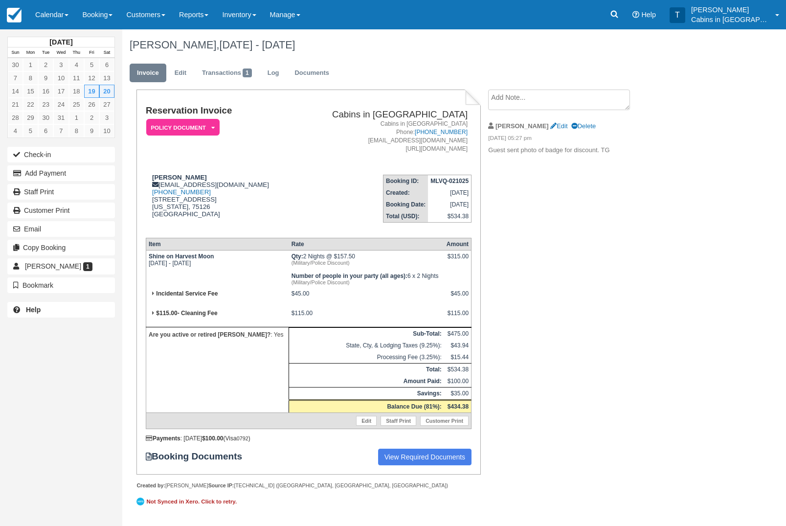
click at [203, 127] on em "Policy Document" at bounding box center [182, 127] width 73 height 17
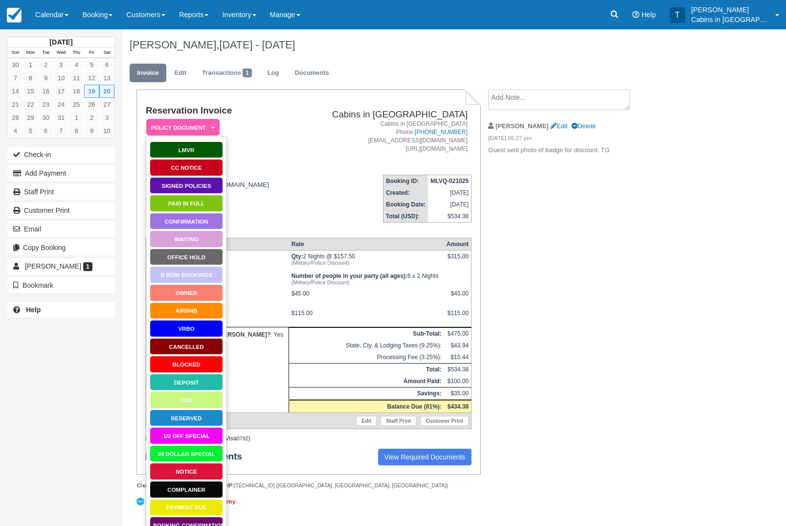
scroll to position [3, 0]
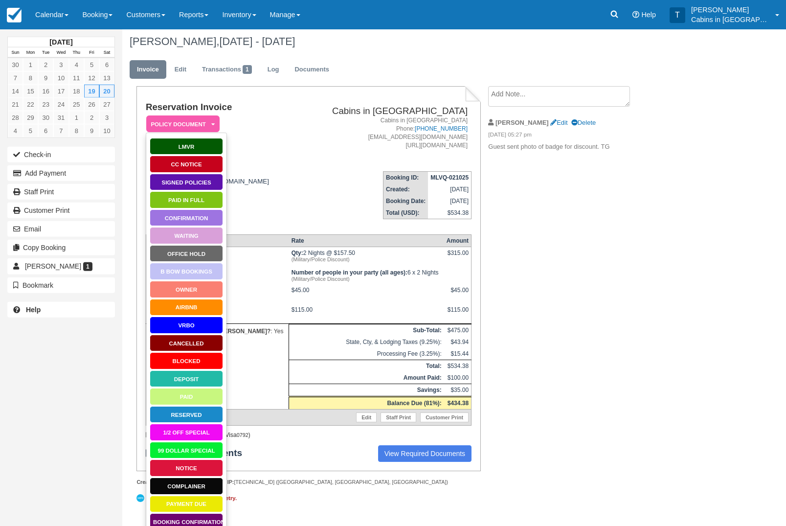
click at [206, 523] on link "Booking Confirmation" at bounding box center [186, 521] width 73 height 17
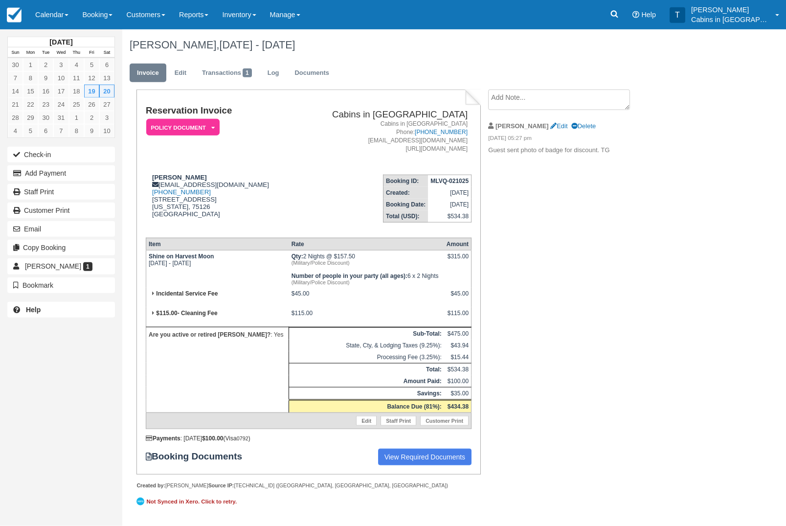
scroll to position [42, 0]
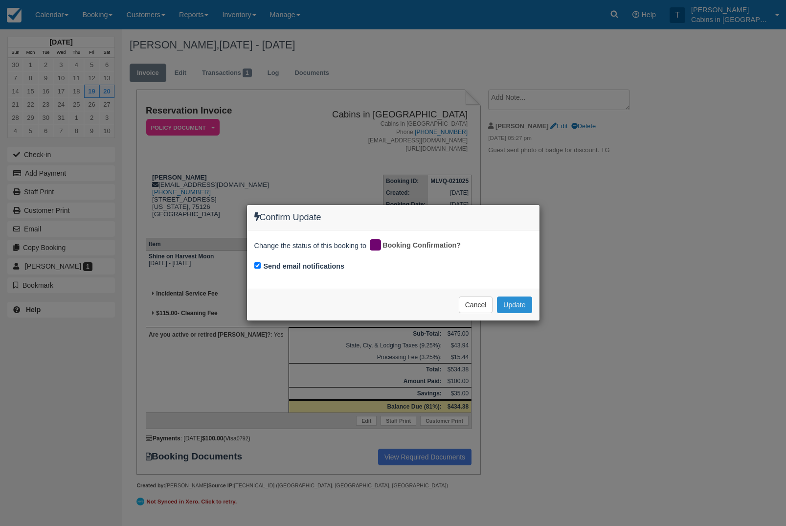
click at [523, 306] on button "Update" at bounding box center [514, 304] width 35 height 17
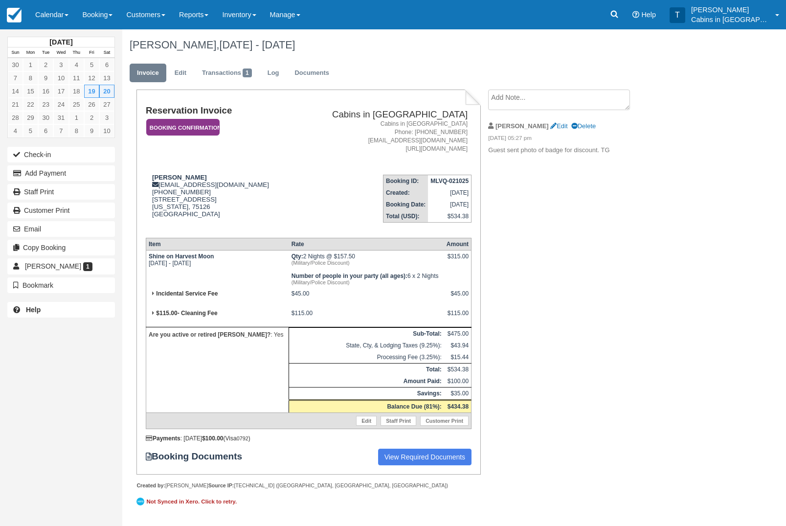
click at [209, 119] on em "Booking Confirmation" at bounding box center [182, 127] width 73 height 17
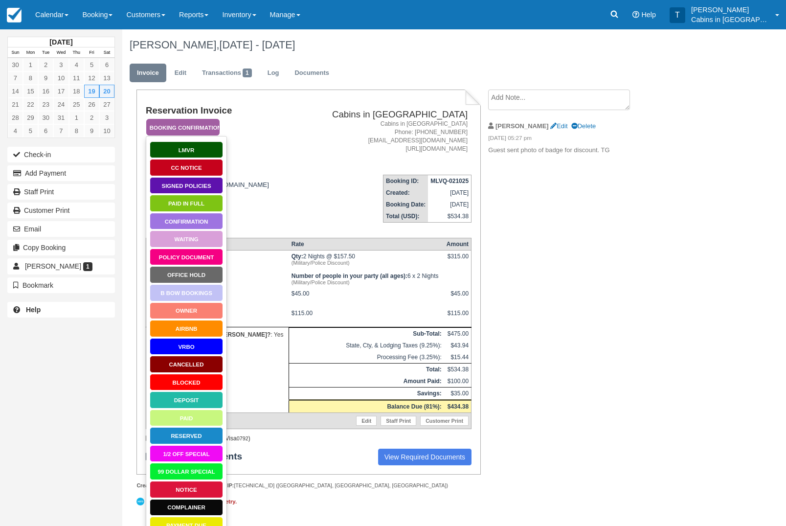
click at [200, 261] on link "Policy Document" at bounding box center [186, 256] width 73 height 17
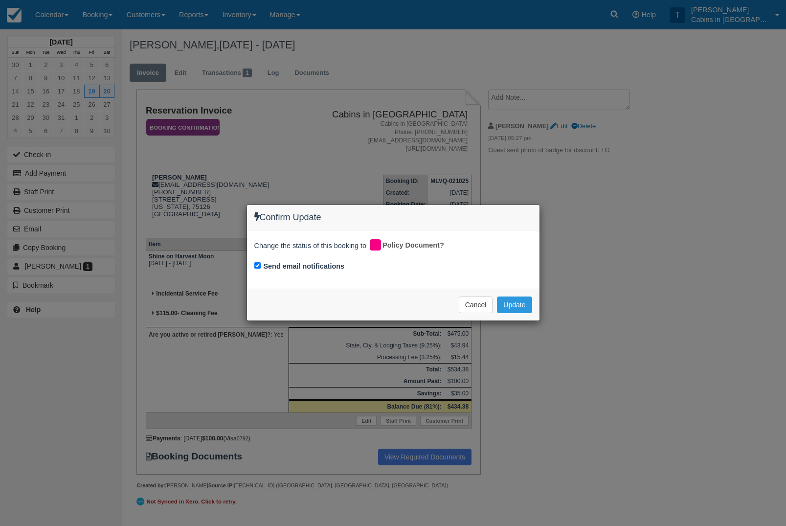
click at [522, 348] on div "Confirm Update Change the status of this booking to Policy Document? Send email…" at bounding box center [393, 263] width 786 height 526
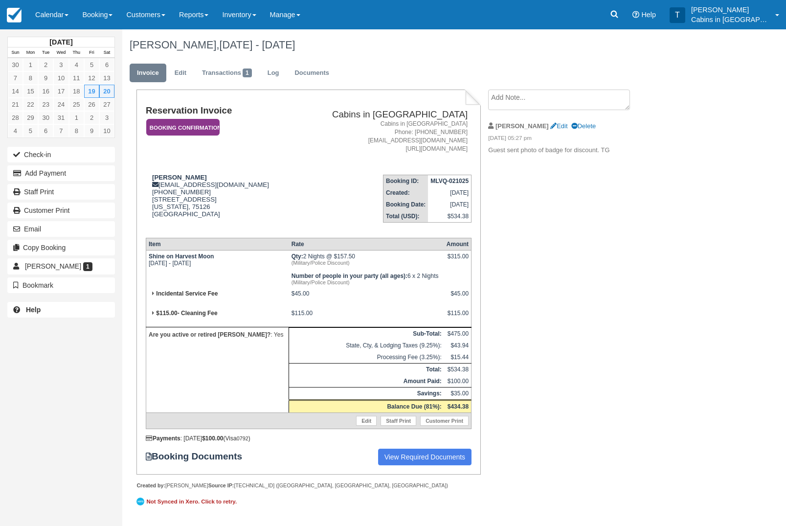
click at [203, 122] on em "Booking Confirmation" at bounding box center [182, 127] width 73 height 17
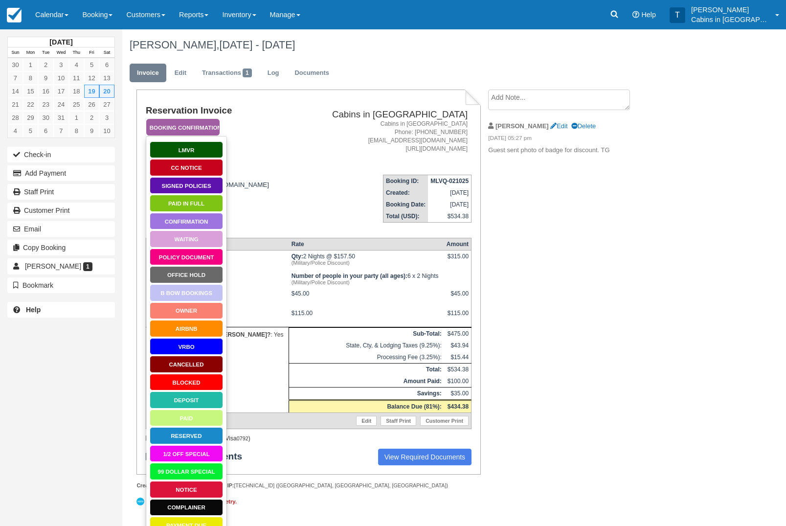
click at [205, 257] on link "Policy Document" at bounding box center [186, 256] width 73 height 17
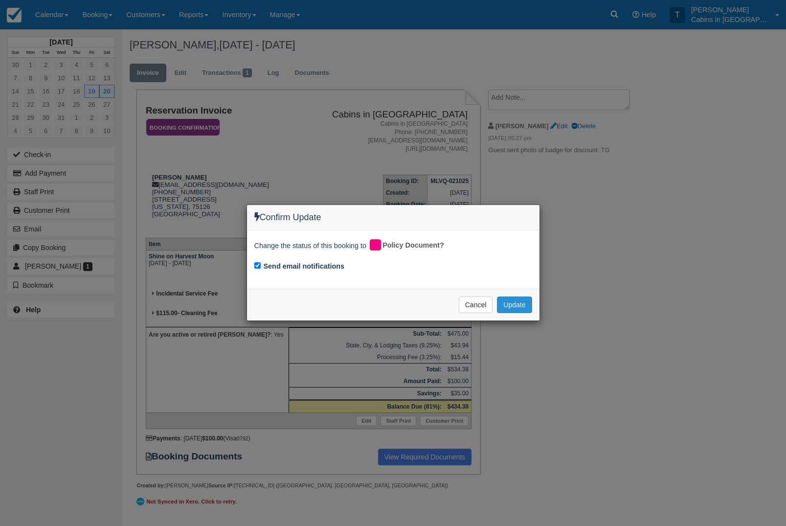
click at [528, 300] on button "Update" at bounding box center [514, 304] width 35 height 17
